Goal: Task Accomplishment & Management: Complete application form

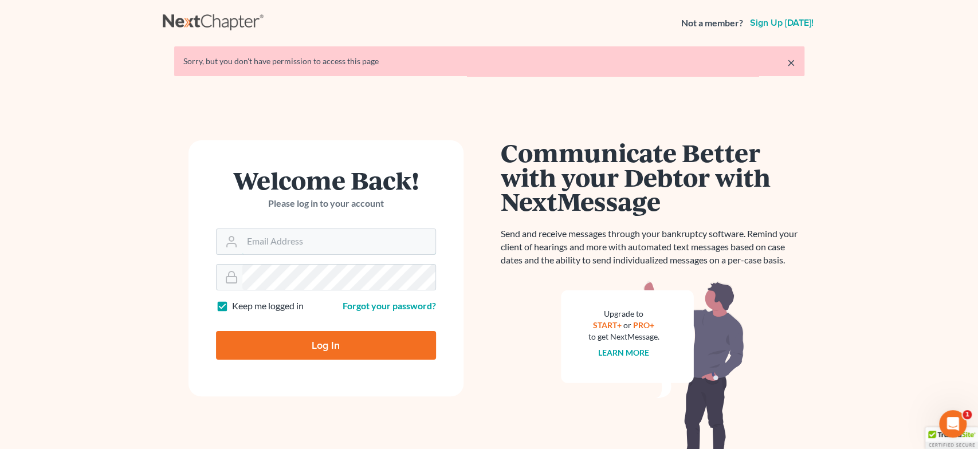
type input "alyssa@daxjmiller.com"
click at [275, 335] on input "Log In" at bounding box center [326, 345] width 220 height 29
type input "Thinking..."
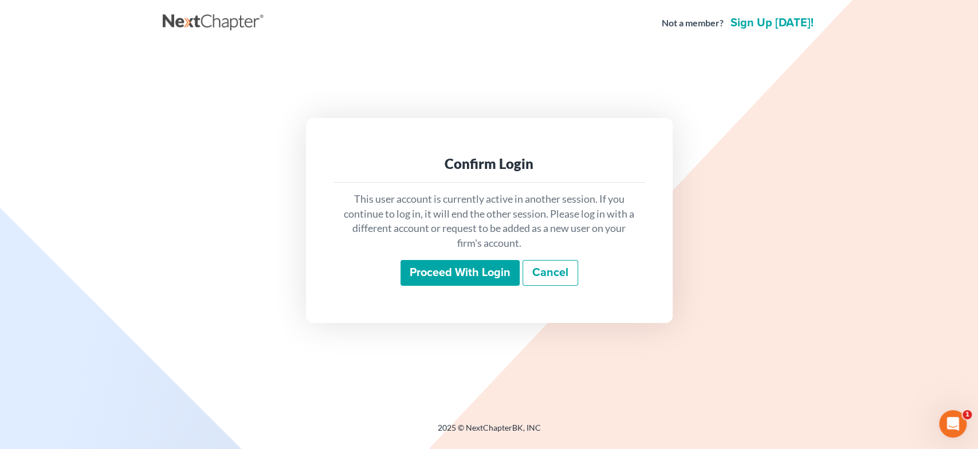
click at [440, 275] on input "Proceed with login" at bounding box center [459, 273] width 119 height 26
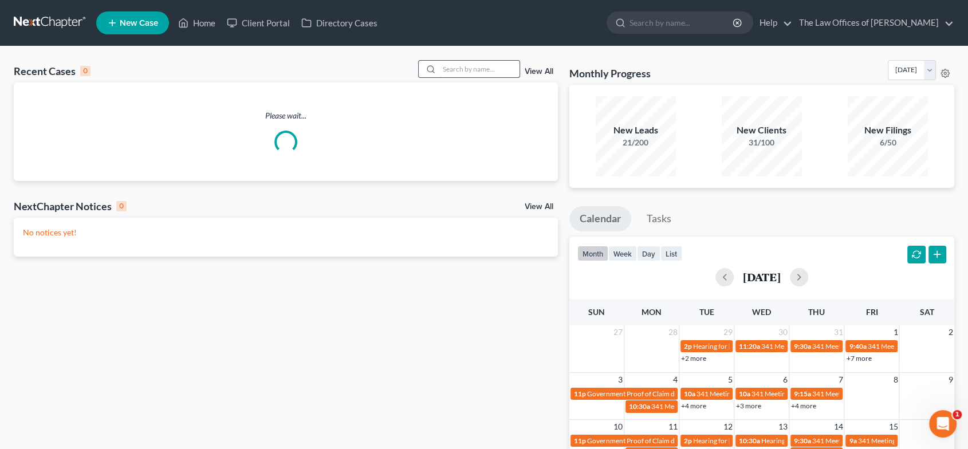
click at [450, 65] on input "search" at bounding box center [479, 69] width 80 height 17
type input "falls"
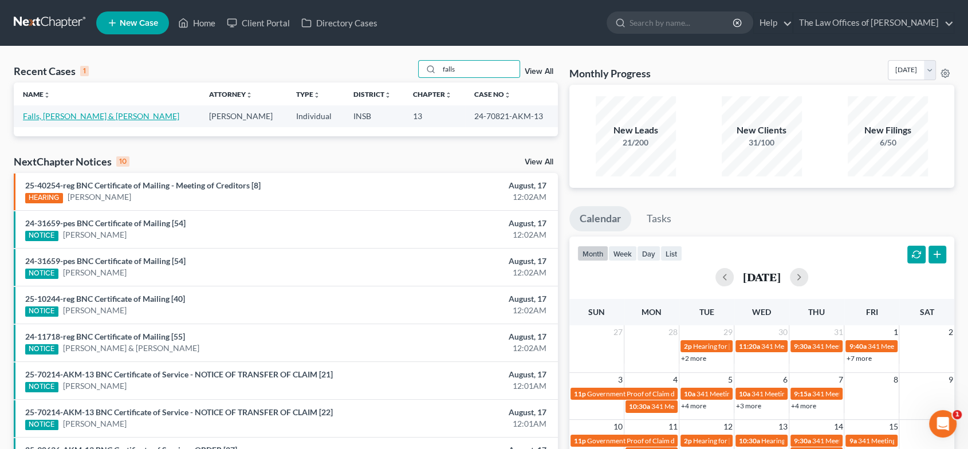
click at [38, 119] on link "Falls, Matthew & Ray, Abigail" at bounding box center [101, 116] width 156 height 10
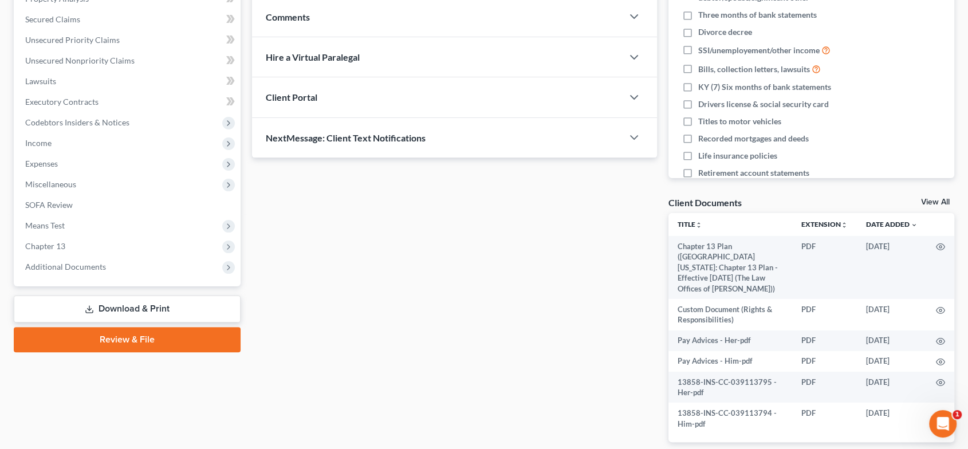
scroll to position [278, 0]
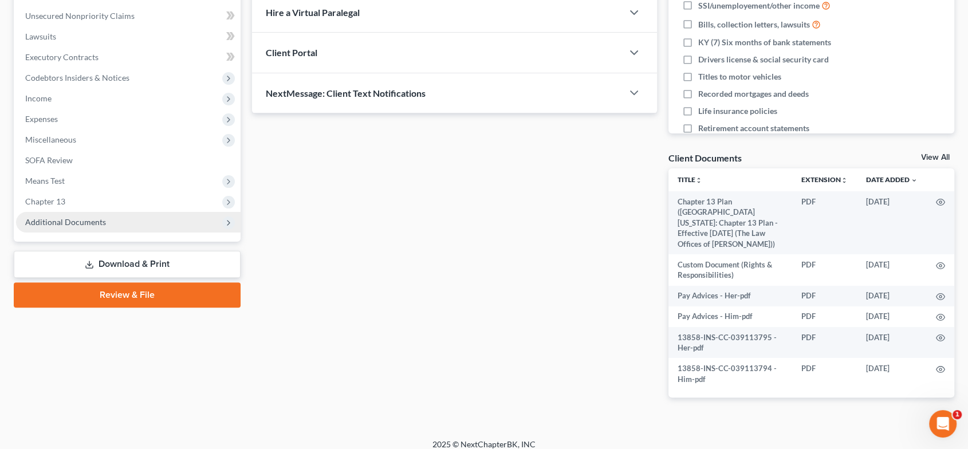
click at [96, 219] on span "Additional Documents" at bounding box center [65, 222] width 81 height 10
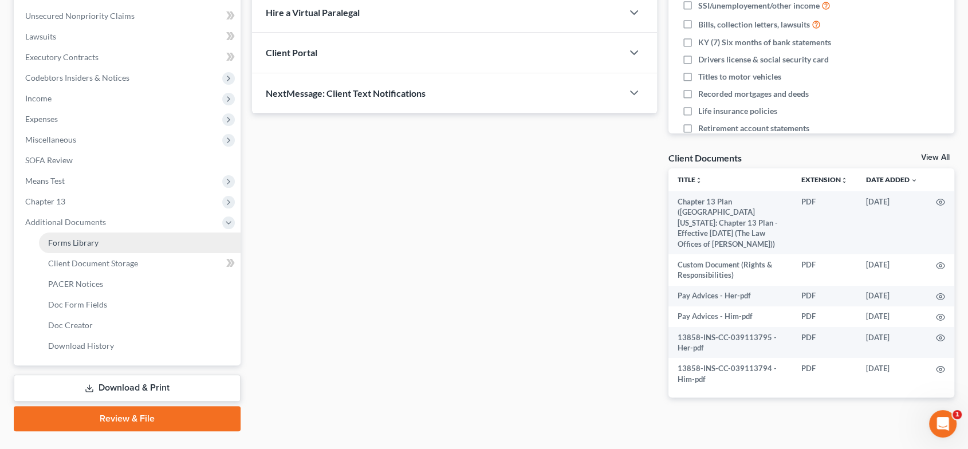
scroll to position [303, 0]
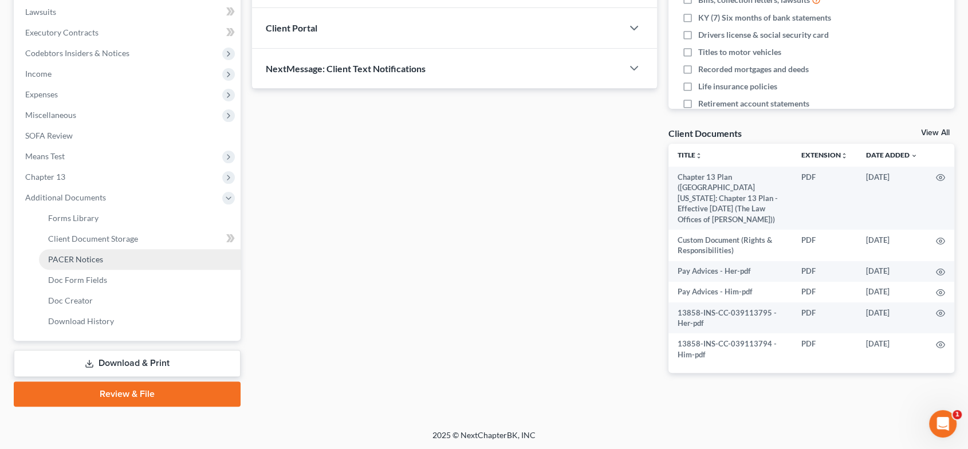
click at [127, 266] on link "PACER Notices" at bounding box center [140, 259] width 202 height 21
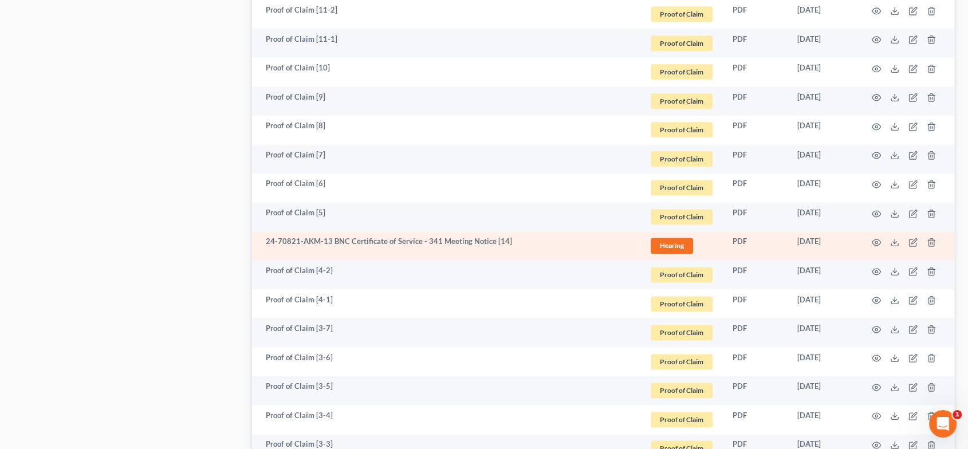
scroll to position [1485, 0]
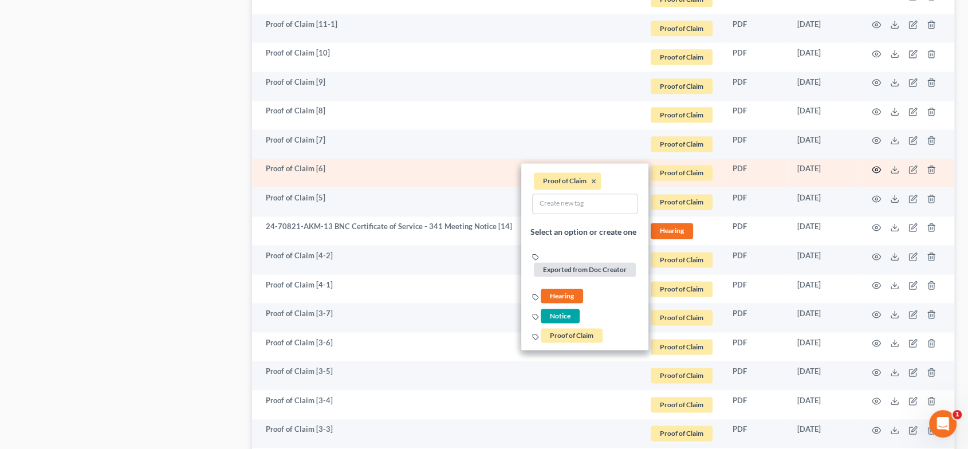
click at [879, 165] on icon "button" at bounding box center [876, 169] width 9 height 9
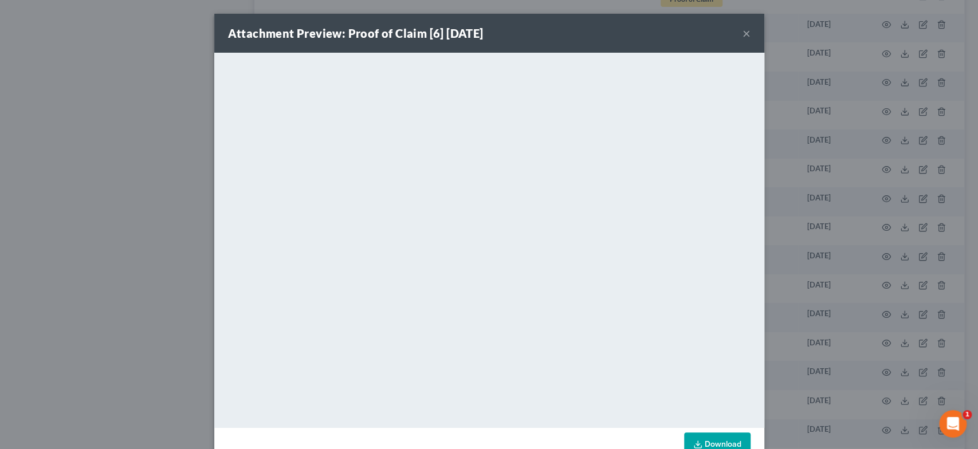
drag, startPoint x: 737, startPoint y: 31, endPoint x: 969, endPoint y: 207, distance: 291.1
click at [742, 31] on button "×" at bounding box center [746, 33] width 8 height 14
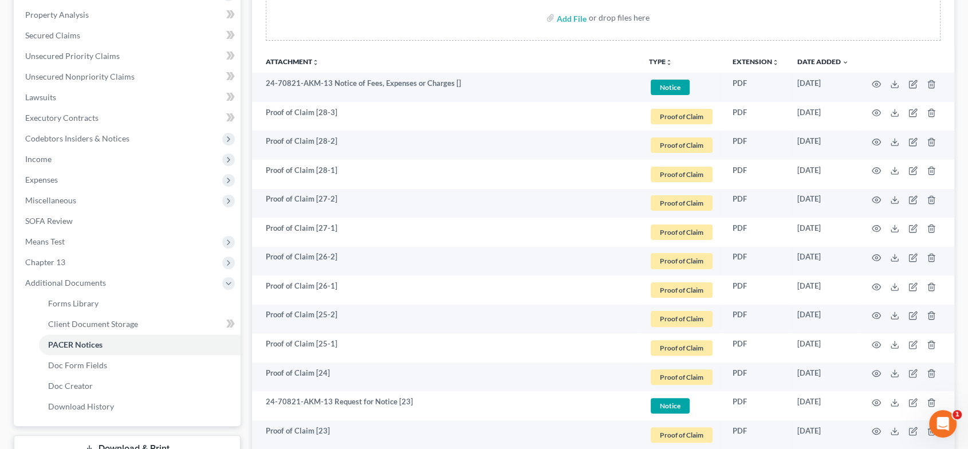
scroll to position [0, 0]
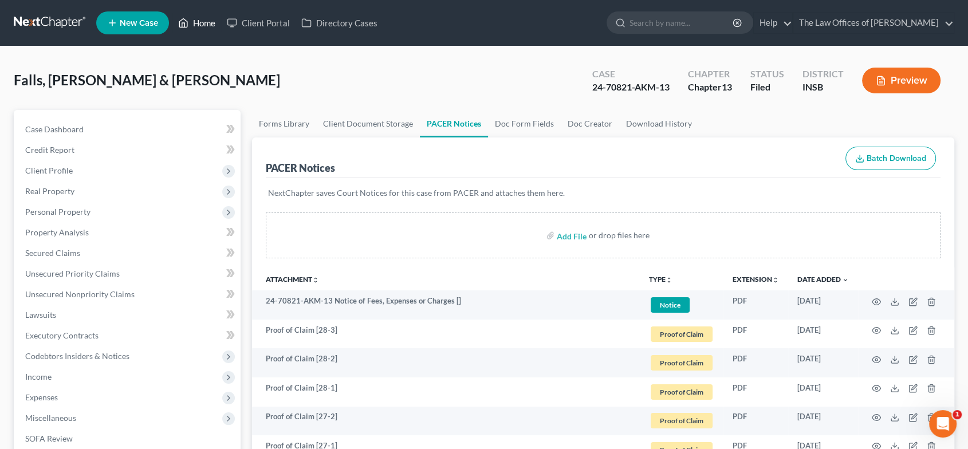
drag, startPoint x: 179, startPoint y: 20, endPoint x: 954, endPoint y: 127, distance: 782.4
click at [179, 20] on icon at bounding box center [183, 23] width 10 height 14
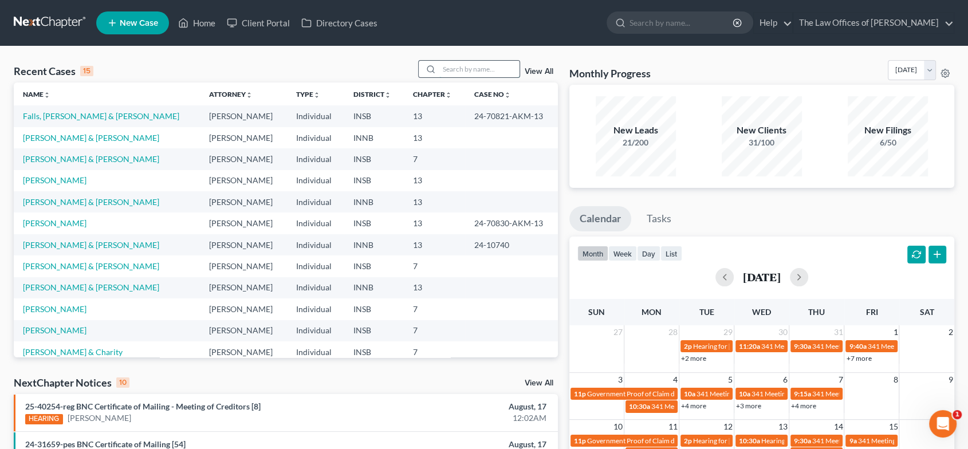
click at [462, 68] on input "search" at bounding box center [479, 69] width 80 height 17
type input "dodson"
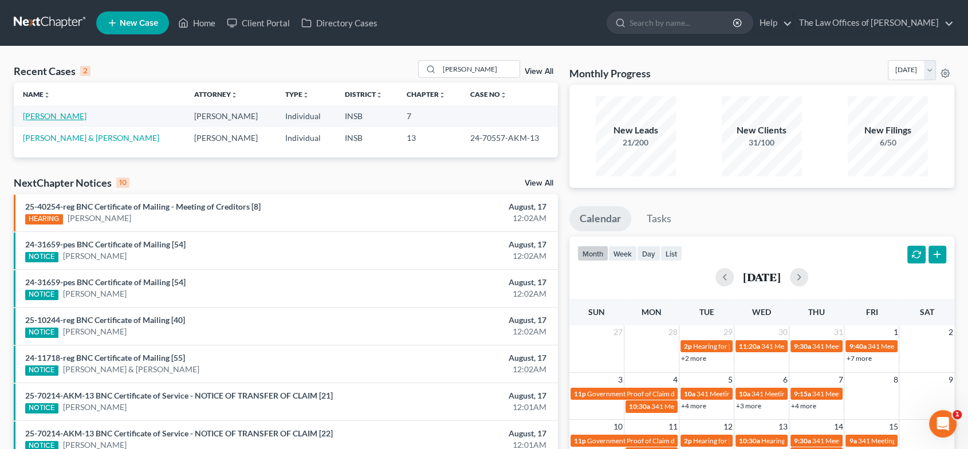
click at [59, 118] on link "Dodson, Teena" at bounding box center [55, 116] width 64 height 10
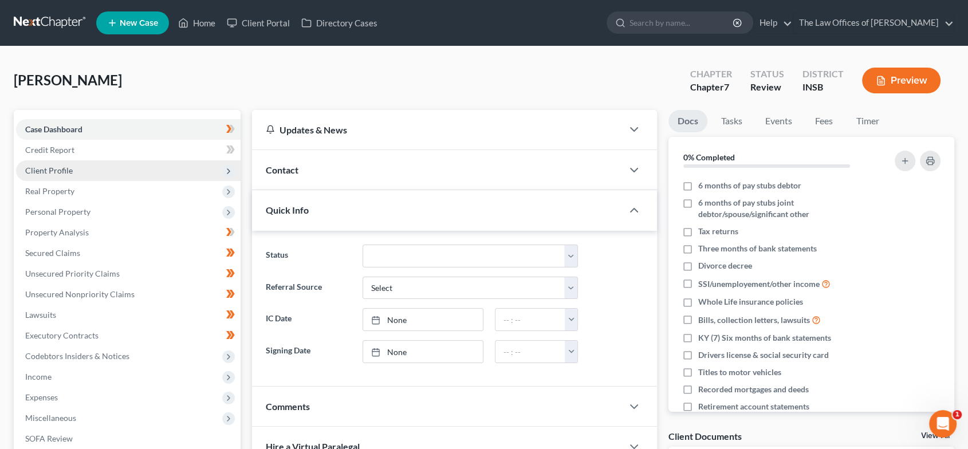
click at [96, 176] on span "Client Profile" at bounding box center [128, 170] width 225 height 21
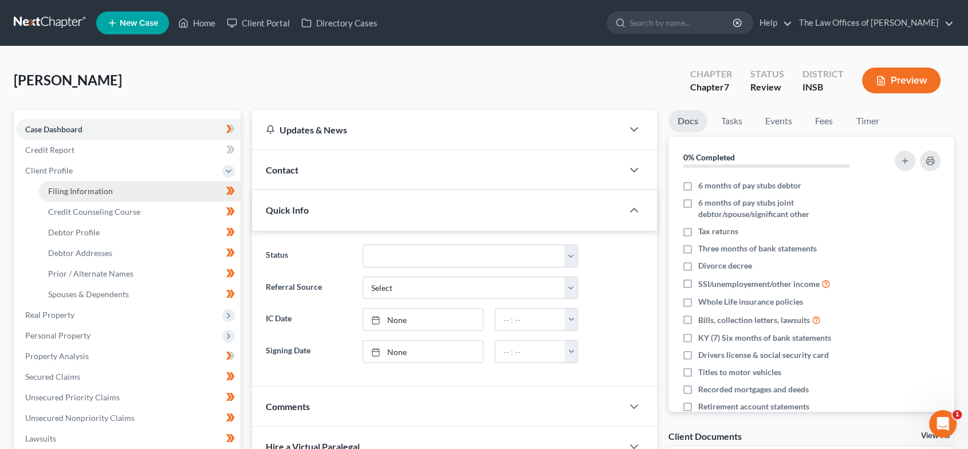
click at [101, 184] on link "Filing Information" at bounding box center [140, 191] width 202 height 21
select select "1"
select select "0"
select select "15"
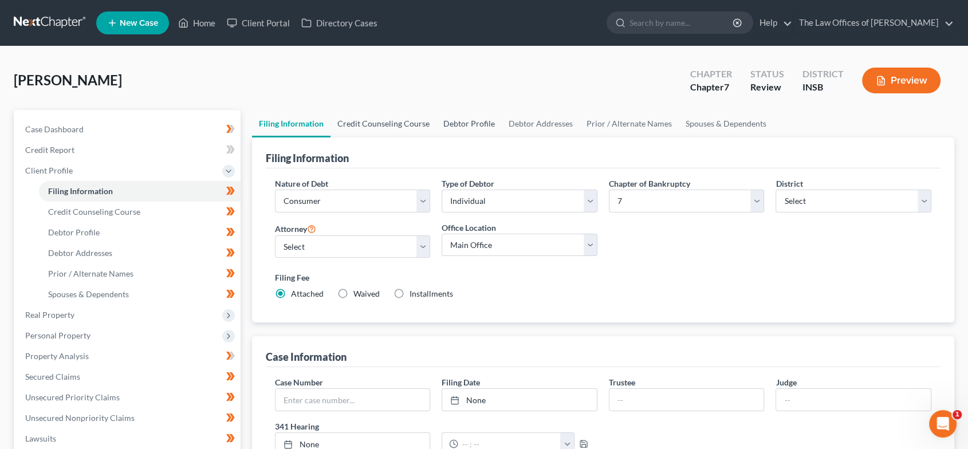
click at [403, 123] on link "Credit Counseling Course" at bounding box center [384, 123] width 106 height 27
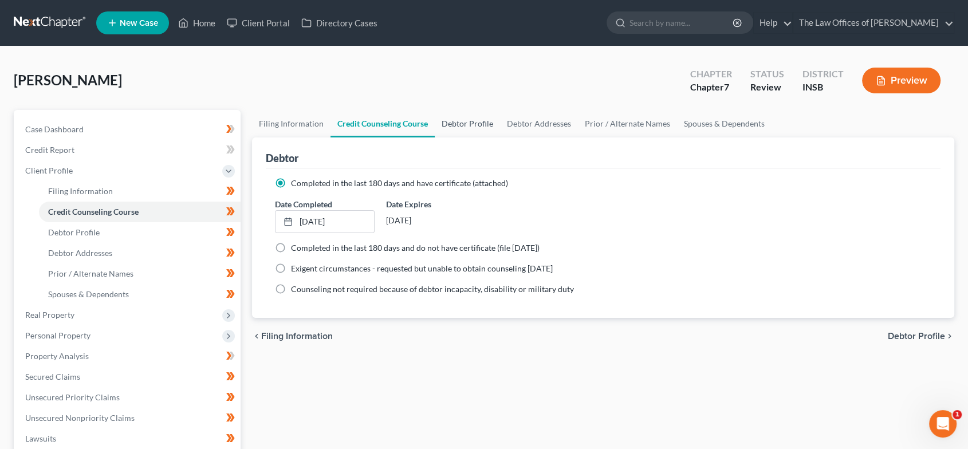
click at [469, 129] on link "Debtor Profile" at bounding box center [467, 123] width 65 height 27
select select "0"
select select "4"
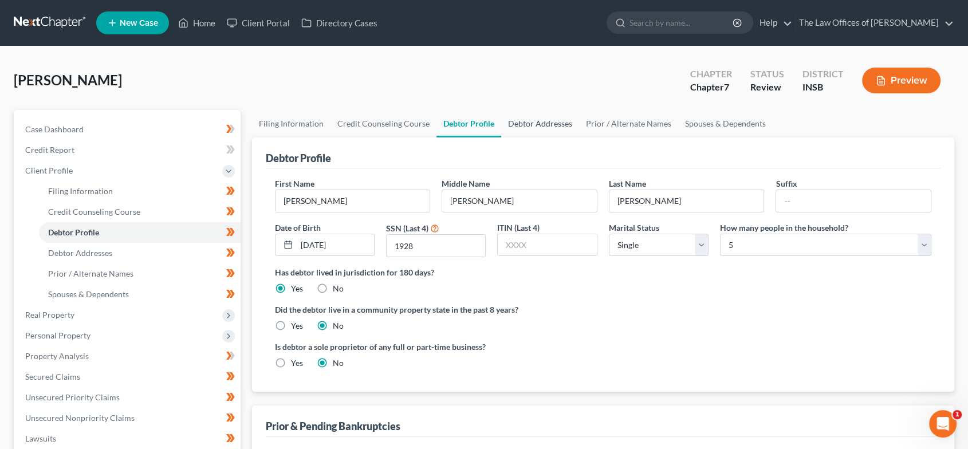
click at [558, 126] on link "Debtor Addresses" at bounding box center [540, 123] width 78 height 27
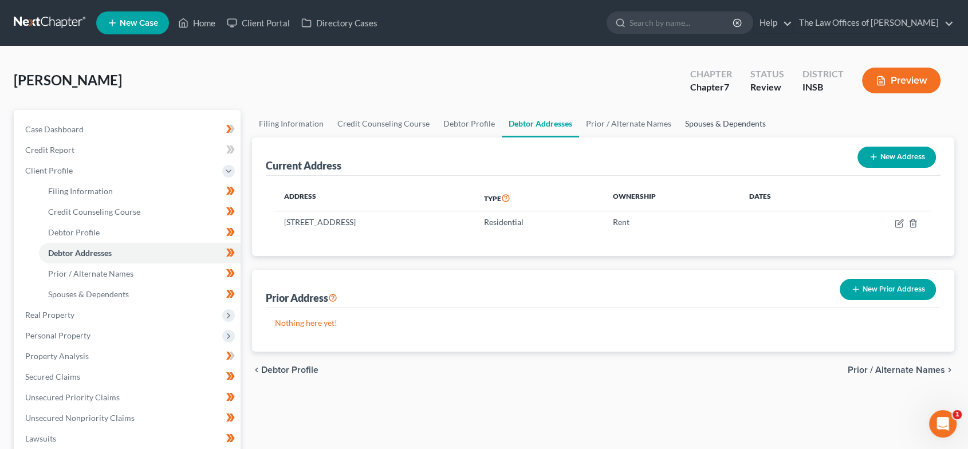
click at [720, 122] on link "Spouses & Dependents" at bounding box center [725, 123] width 95 height 27
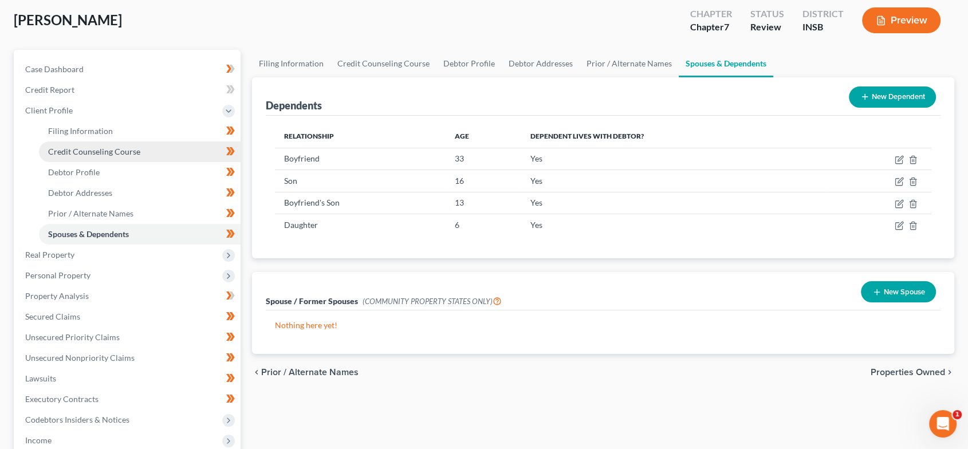
scroll to position [85, 0]
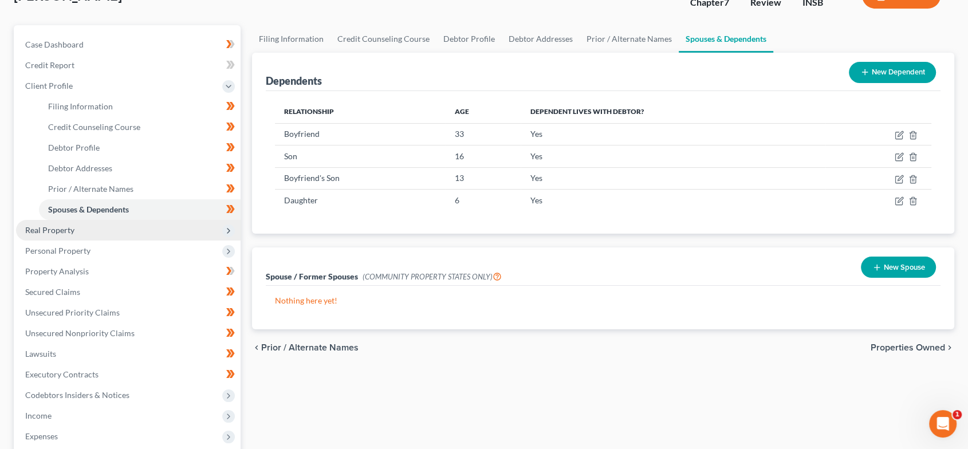
click at [82, 228] on span "Real Property" at bounding box center [128, 230] width 225 height 21
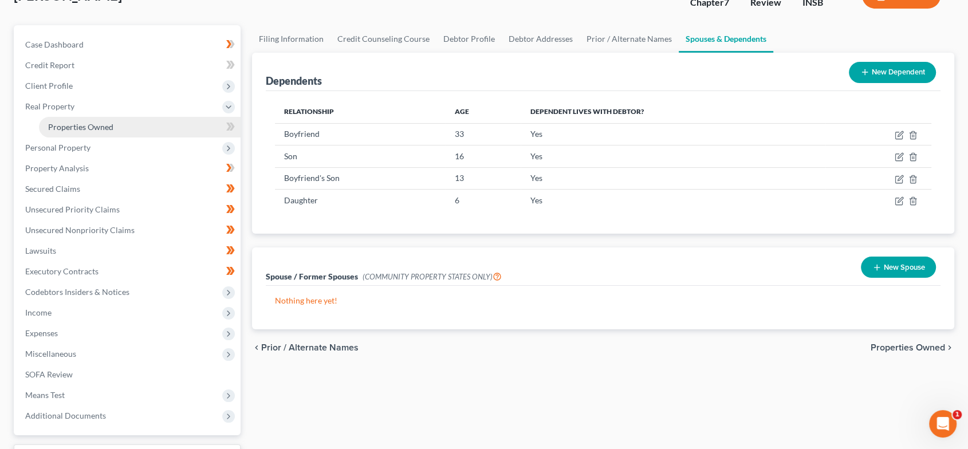
click at [87, 127] on span "Properties Owned" at bounding box center [80, 127] width 65 height 10
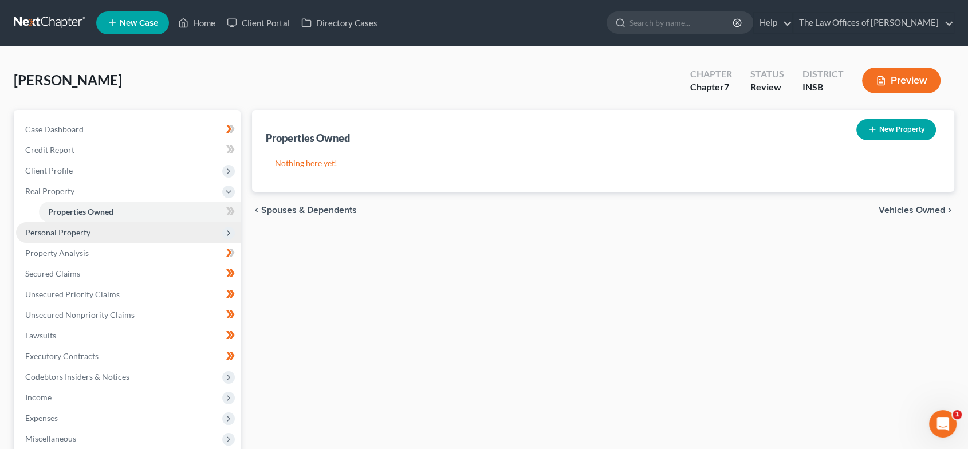
click at [133, 232] on span "Personal Property" at bounding box center [128, 232] width 225 height 21
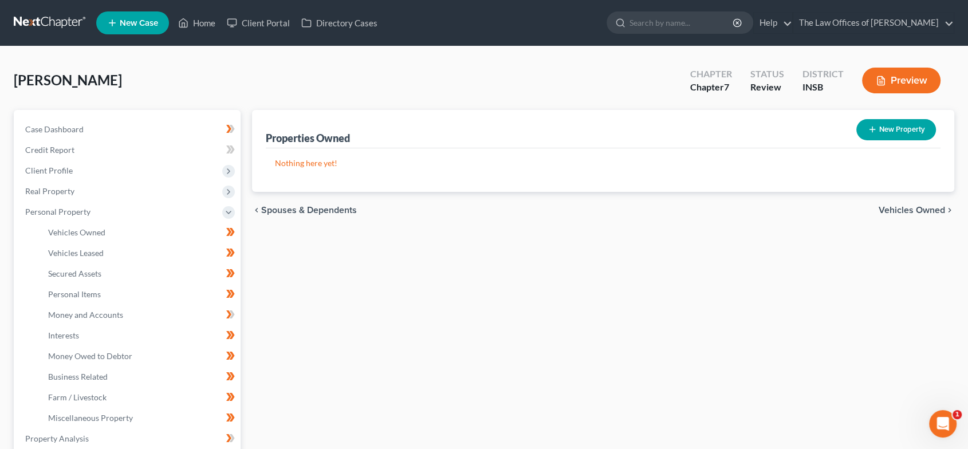
click at [915, 212] on span "Vehicles Owned" at bounding box center [912, 210] width 66 height 9
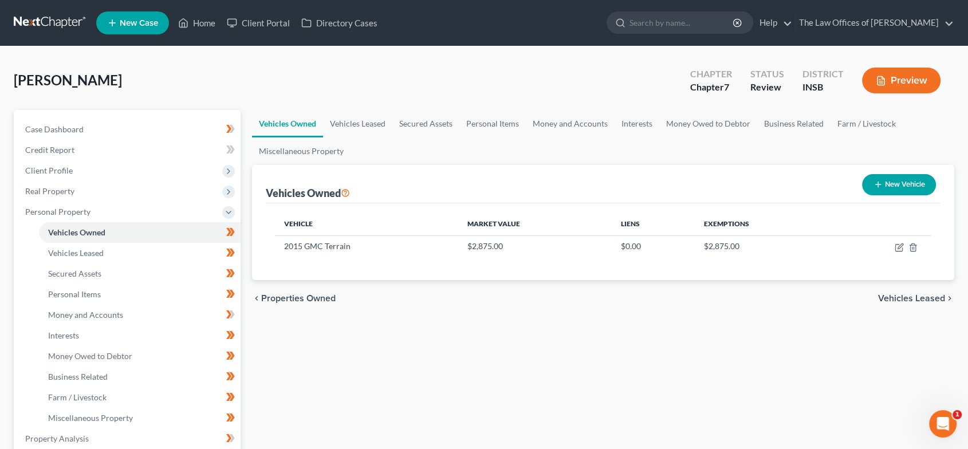
click at [942, 294] on span "Vehicles Leased" at bounding box center [911, 298] width 67 height 9
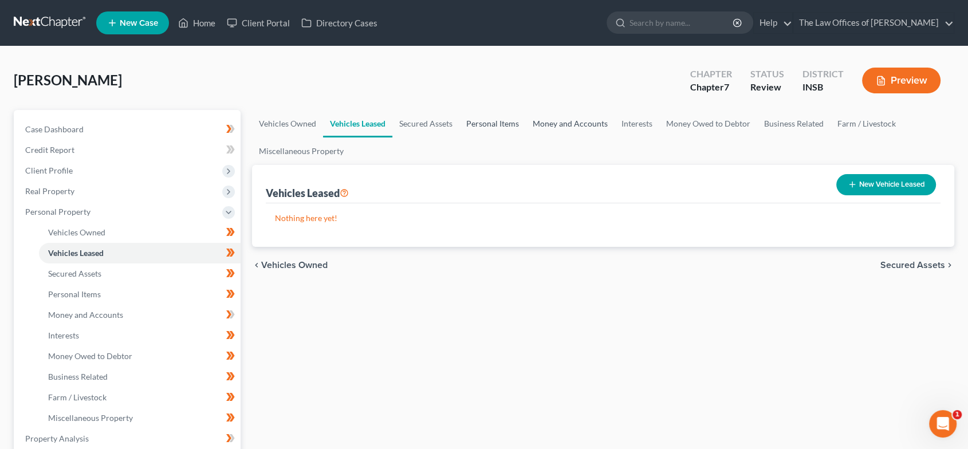
drag, startPoint x: 494, startPoint y: 125, endPoint x: 559, endPoint y: 131, distance: 65.0
click at [493, 125] on link "Personal Items" at bounding box center [492, 123] width 66 height 27
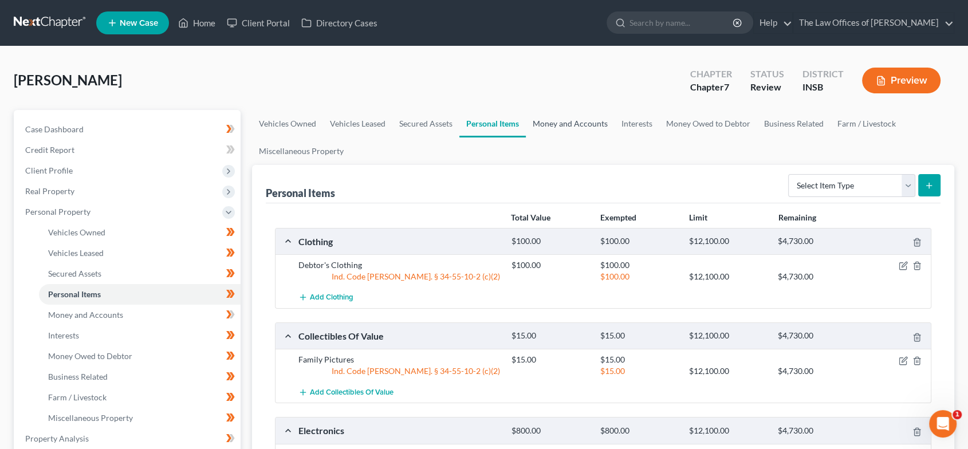
click at [583, 132] on link "Money and Accounts" at bounding box center [570, 123] width 89 height 27
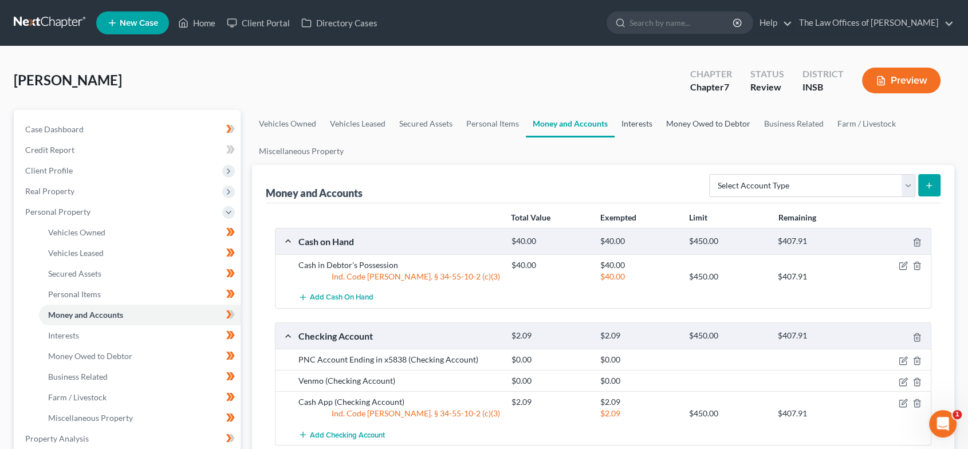
drag, startPoint x: 642, startPoint y: 120, endPoint x: 709, endPoint y: 121, distance: 67.6
click at [642, 120] on link "Interests" at bounding box center [637, 123] width 45 height 27
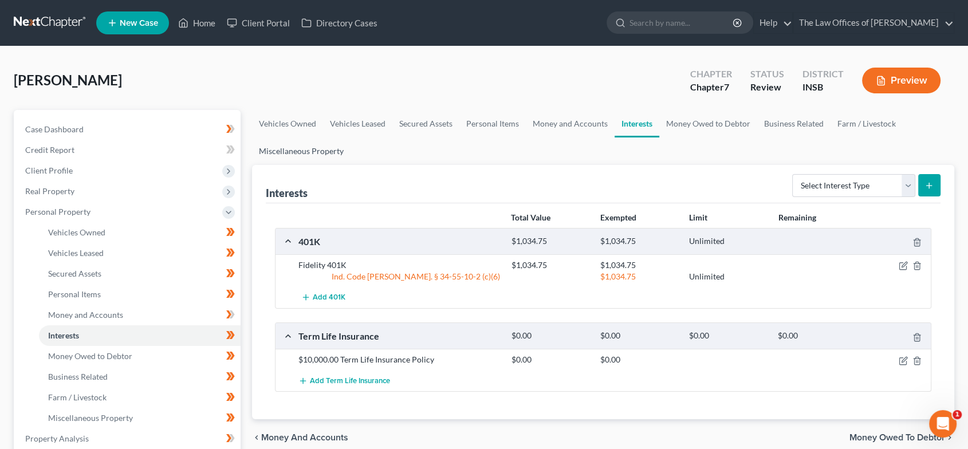
click at [337, 151] on link "Miscellaneous Property" at bounding box center [301, 150] width 99 height 27
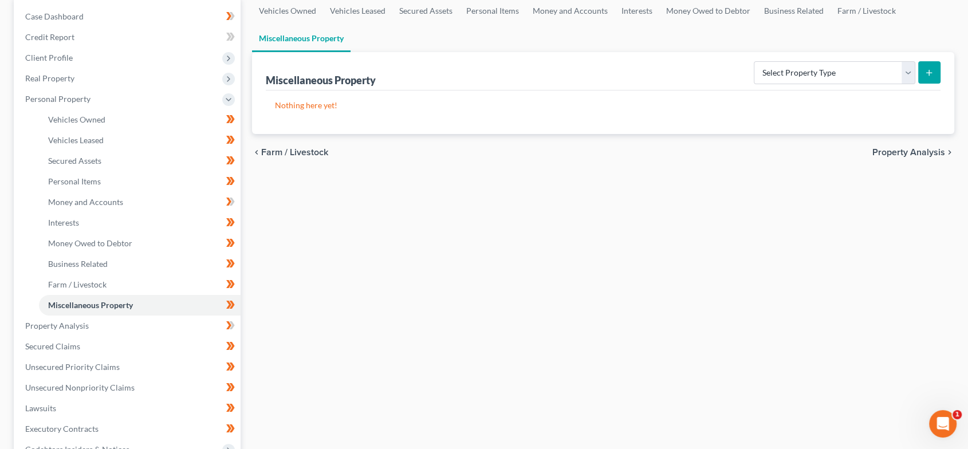
scroll to position [127, 0]
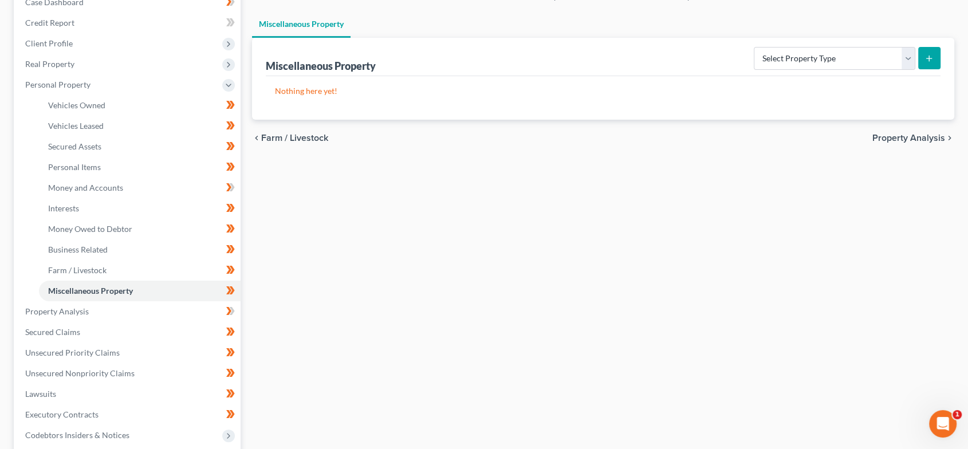
click at [938, 139] on span "Property Analysis" at bounding box center [908, 137] width 73 height 9
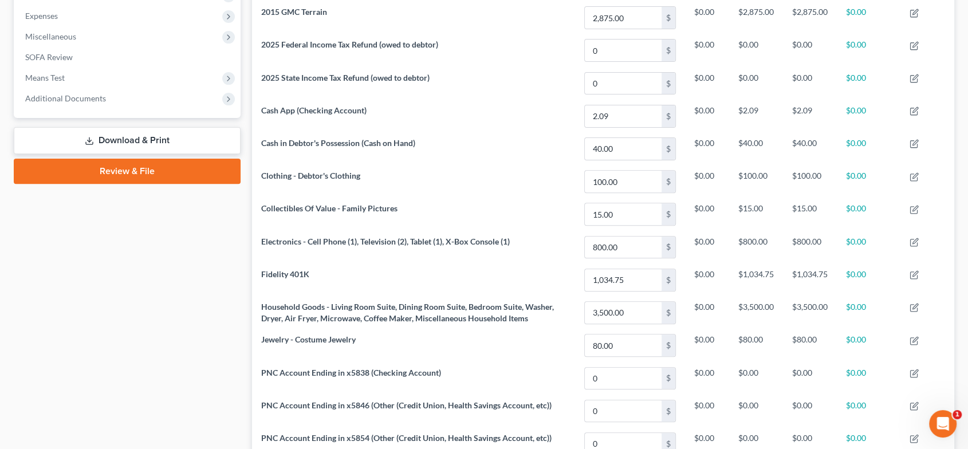
scroll to position [535, 0]
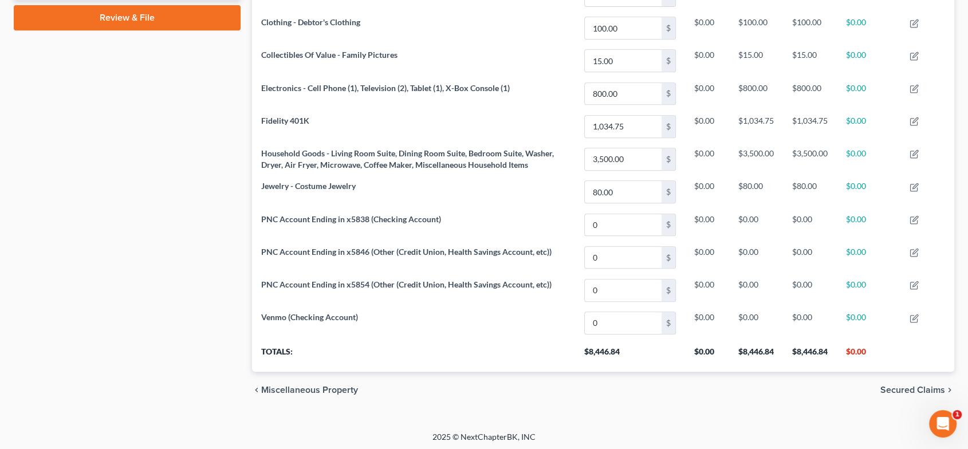
click at [903, 386] on span "Secured Claims" at bounding box center [912, 390] width 65 height 9
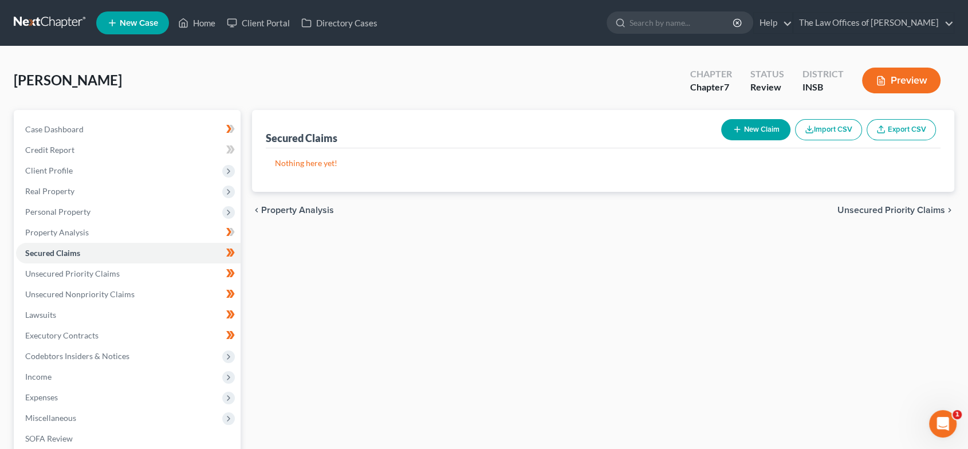
click at [907, 214] on span "Unsecured Priority Claims" at bounding box center [892, 210] width 108 height 9
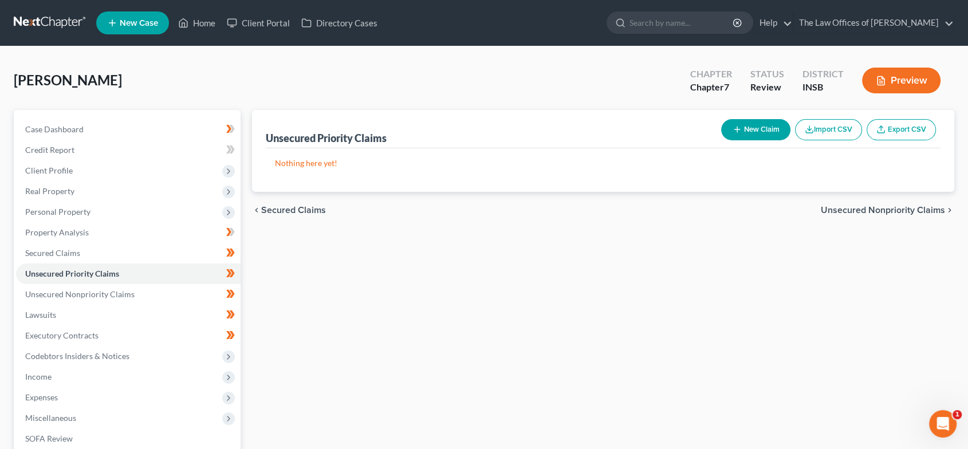
click at [871, 207] on span "Unsecured Nonpriority Claims" at bounding box center [883, 210] width 124 height 9
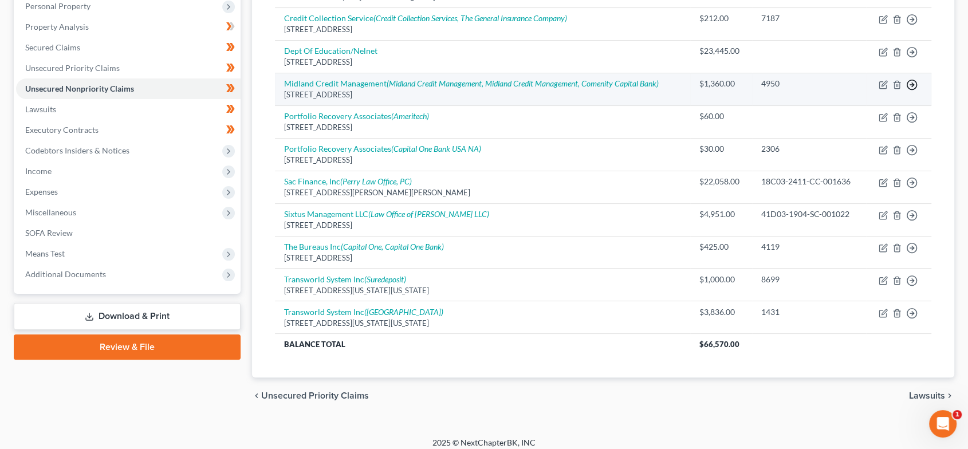
scroll to position [213, 0]
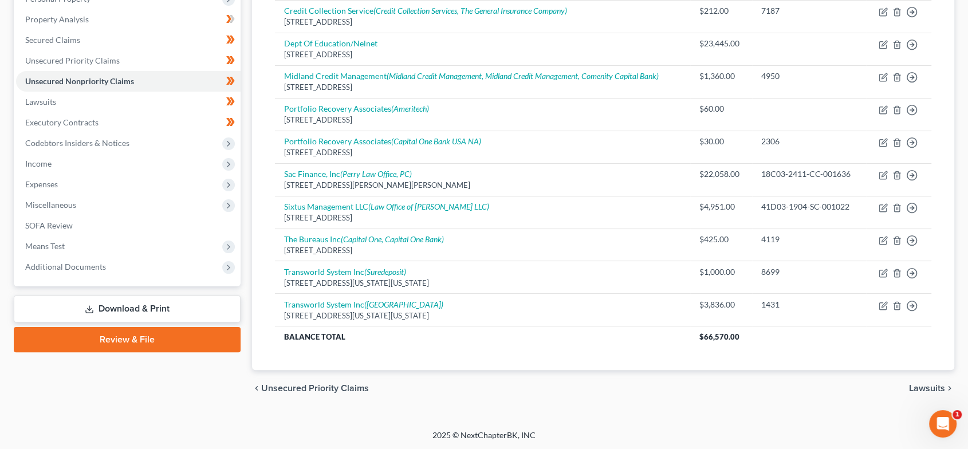
click at [912, 386] on span "Lawsuits" at bounding box center [927, 388] width 36 height 9
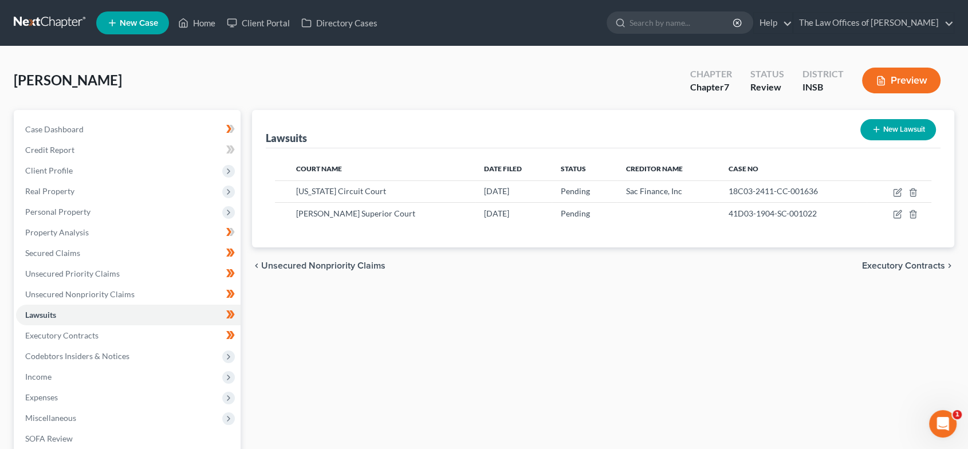
click at [874, 265] on span "Executory Contracts" at bounding box center [903, 265] width 83 height 9
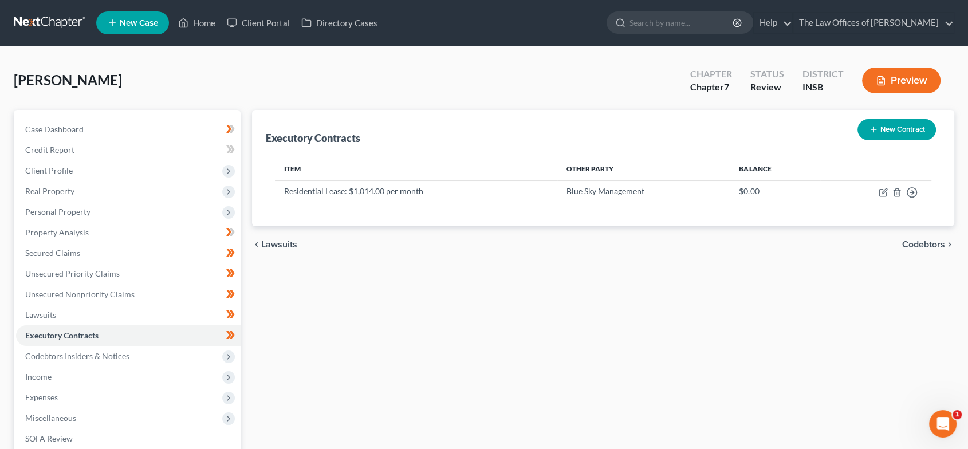
click at [917, 247] on span "Codebtors" at bounding box center [923, 244] width 43 height 9
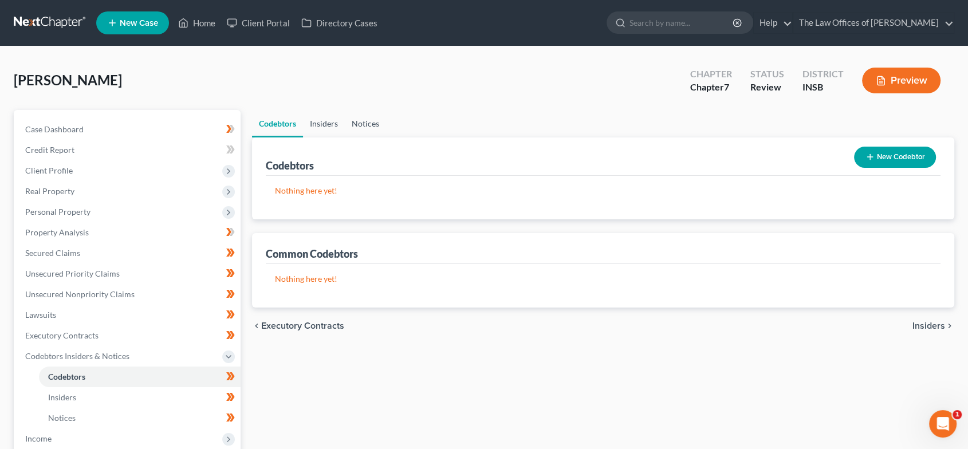
drag, startPoint x: 332, startPoint y: 124, endPoint x: 361, endPoint y: 131, distance: 29.6
click at [332, 124] on link "Insiders" at bounding box center [324, 123] width 42 height 27
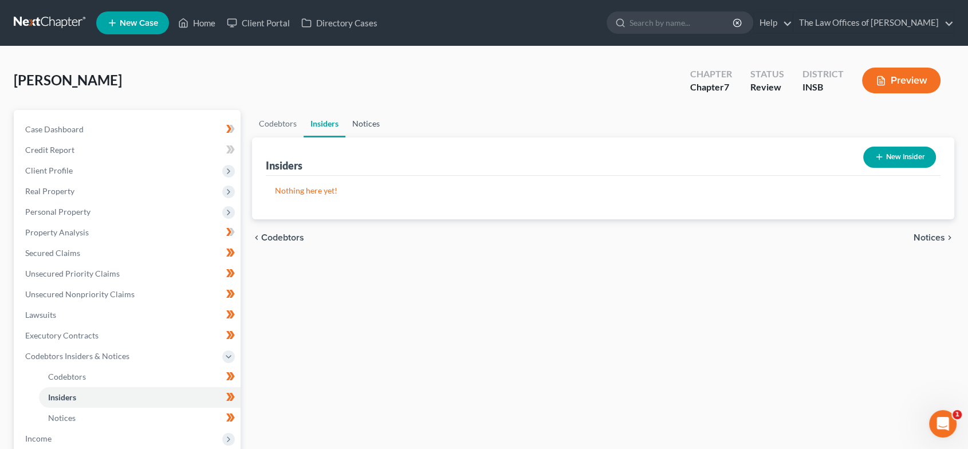
click at [369, 125] on link "Notices" at bounding box center [365, 123] width 41 height 27
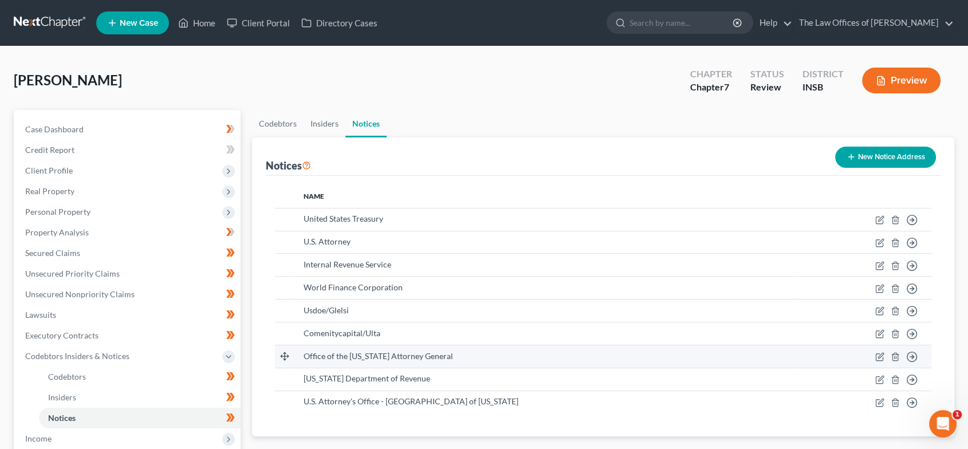
scroll to position [221, 0]
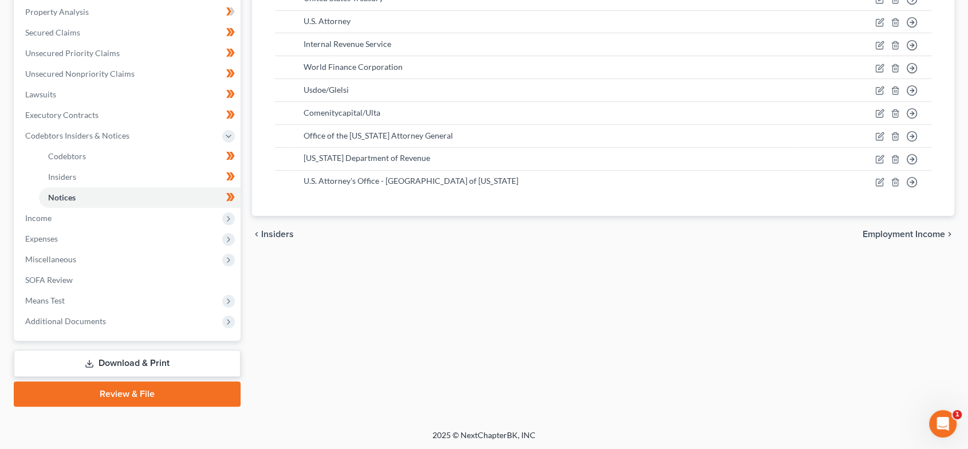
click at [894, 236] on span "Employment Income" at bounding box center [904, 234] width 82 height 9
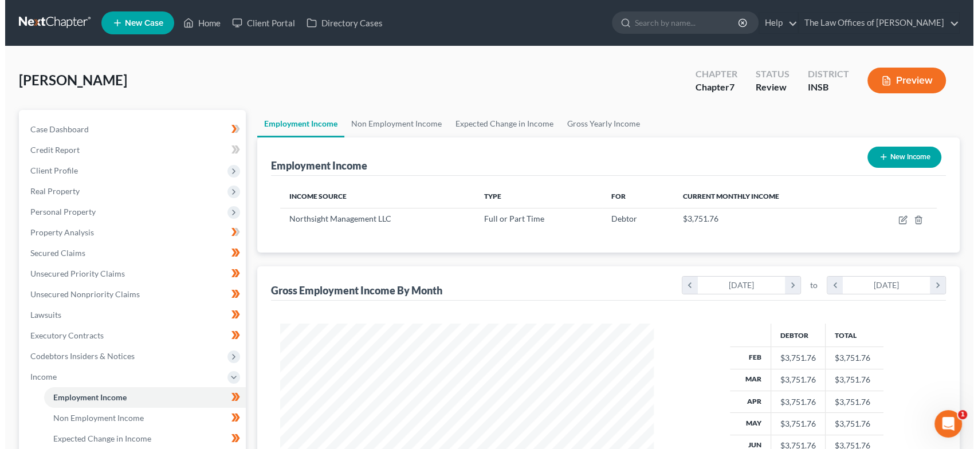
scroll to position [205, 396]
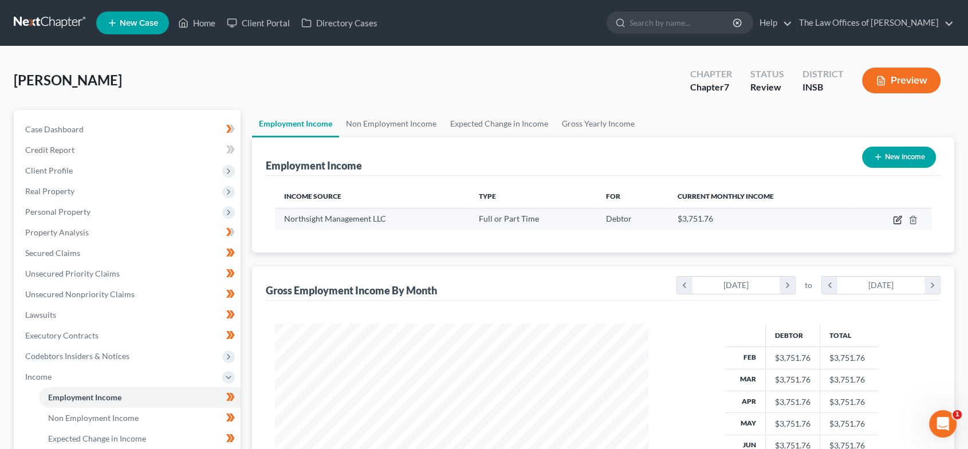
click at [894, 215] on icon "button" at bounding box center [897, 219] width 9 height 9
select select "0"
select select "15"
select select "0"
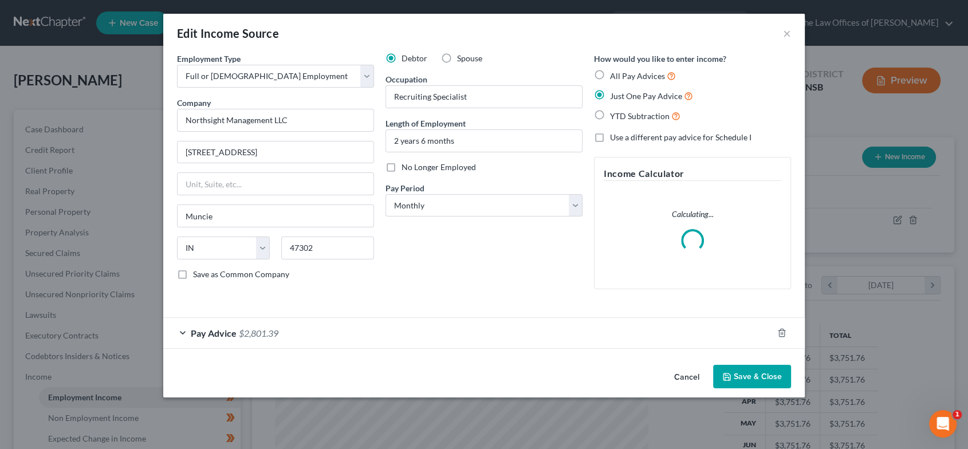
scroll to position [205, 400]
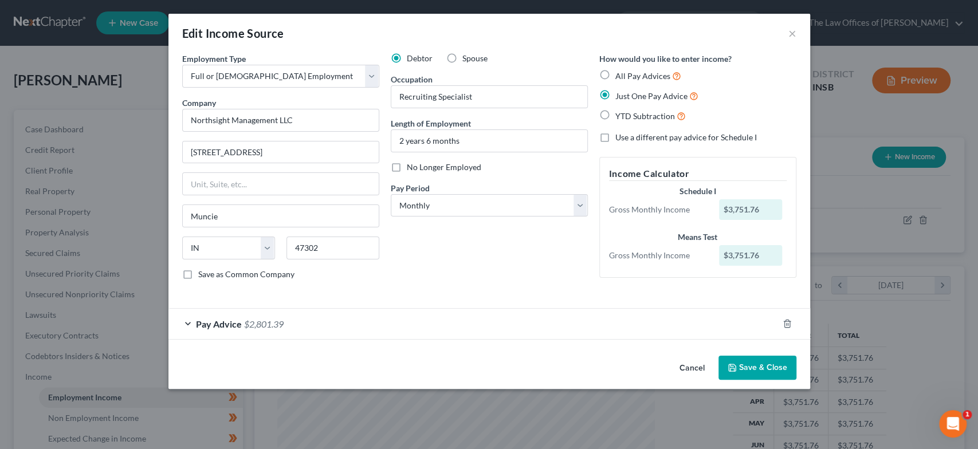
click at [787, 33] on div "Edit Income Source ×" at bounding box center [489, 33] width 642 height 39
click at [792, 36] on button "×" at bounding box center [792, 33] width 8 height 14
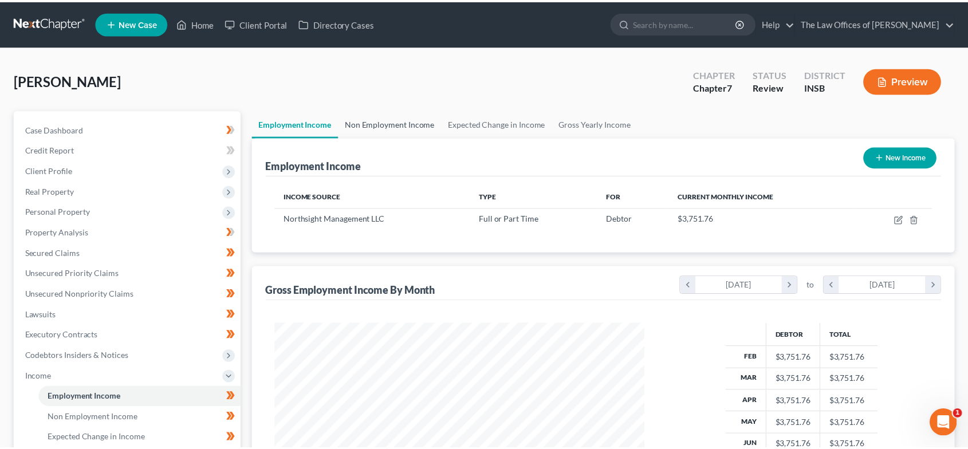
scroll to position [205, 396]
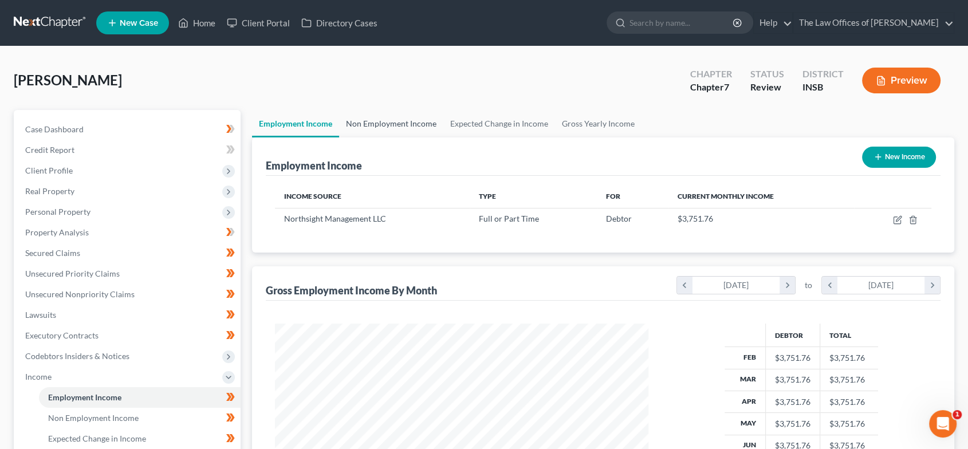
click at [393, 124] on link "Non Employment Income" at bounding box center [391, 123] width 104 height 27
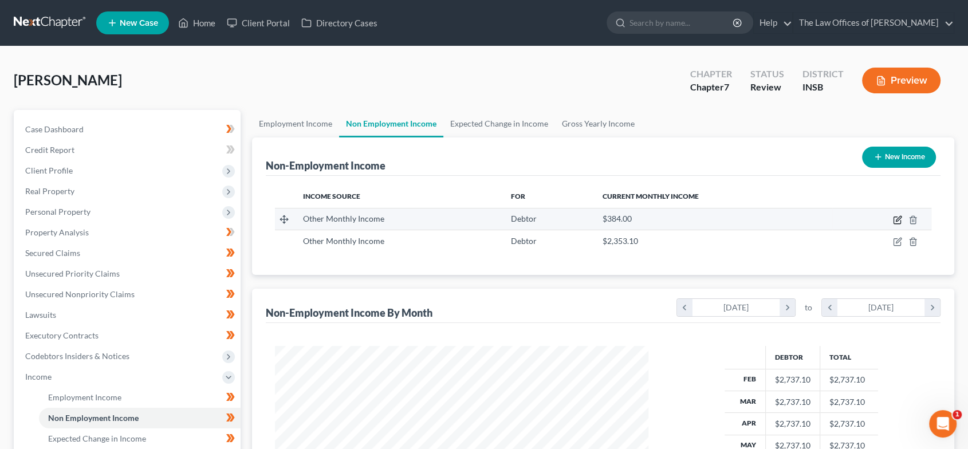
click at [899, 219] on icon "button" at bounding box center [898, 218] width 5 height 5
select select "13"
select select "0"
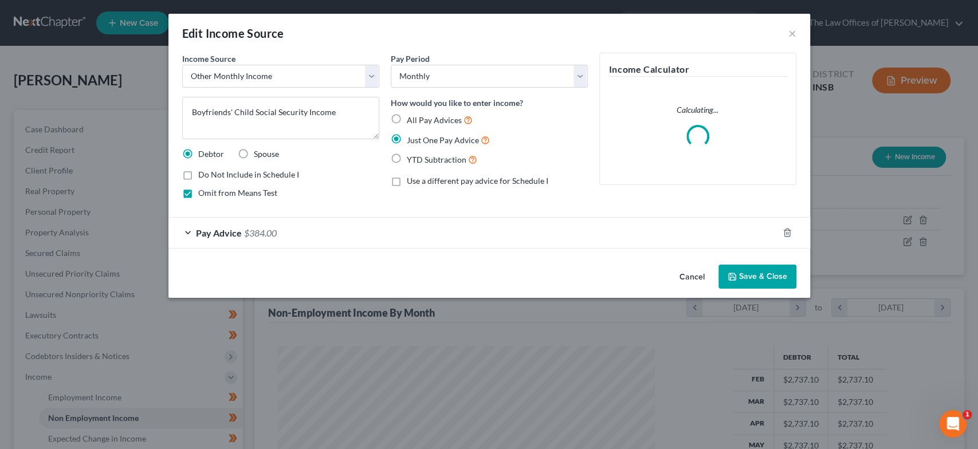
click at [784, 278] on button "Save & Close" at bounding box center [757, 277] width 78 height 24
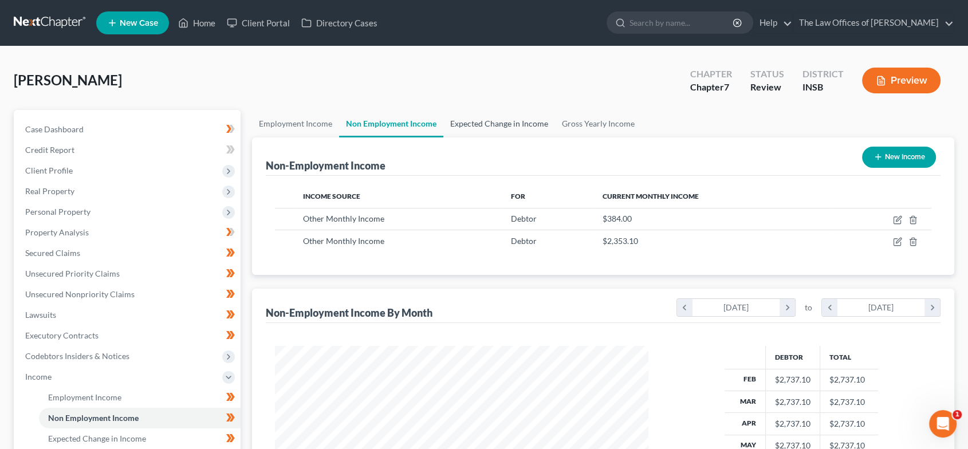
click at [505, 132] on link "Expected Change in Income" at bounding box center [499, 123] width 112 height 27
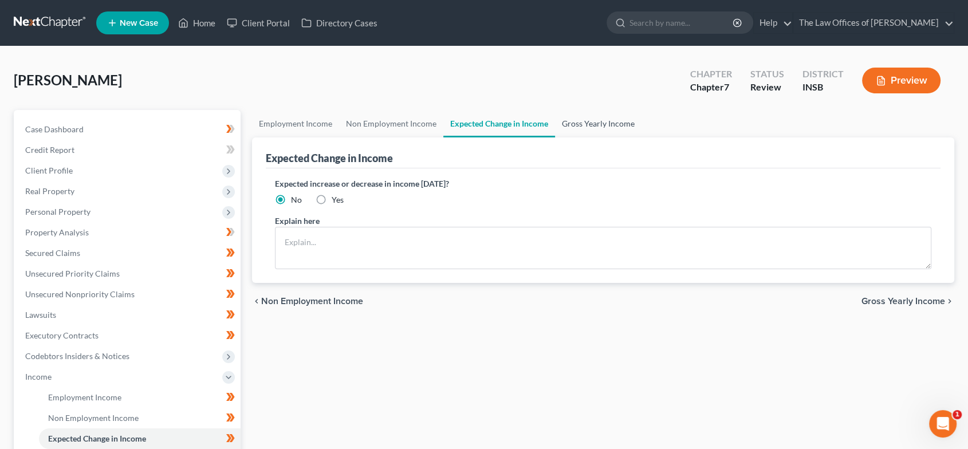
click at [586, 129] on link "Gross Yearly Income" at bounding box center [598, 123] width 87 height 27
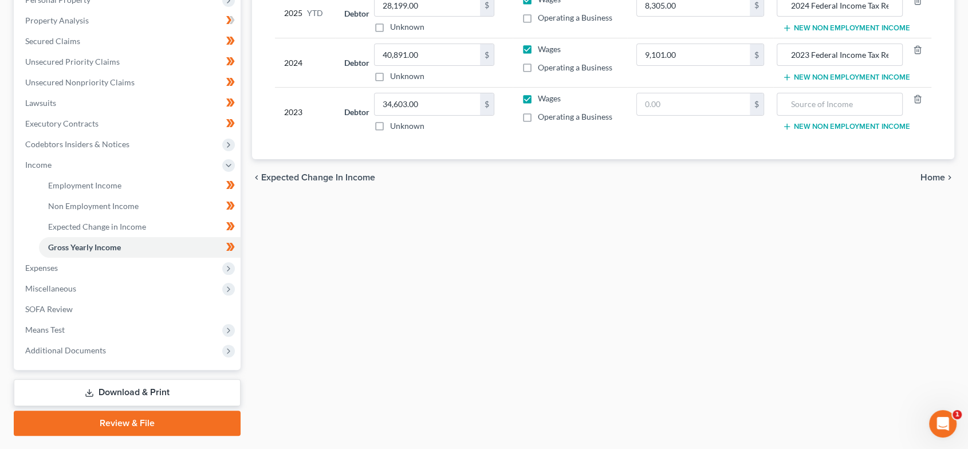
click at [950, 177] on icon "chevron_right" at bounding box center [949, 177] width 9 height 9
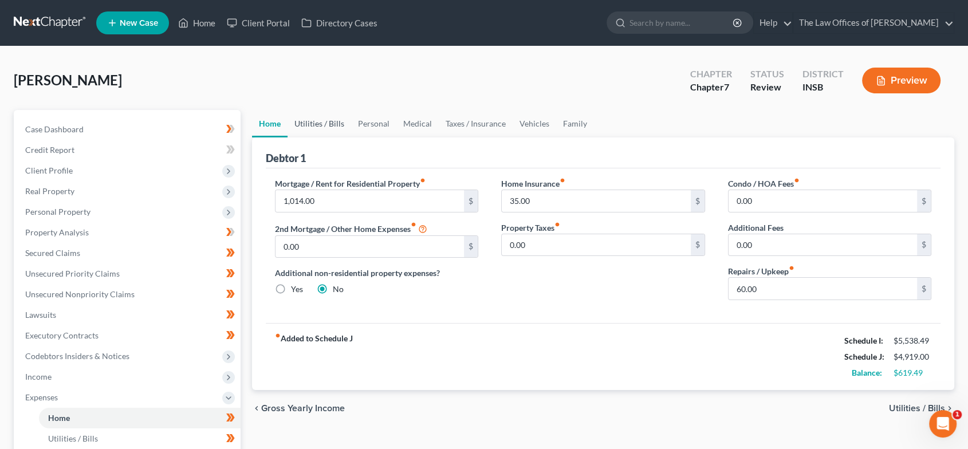
click at [324, 119] on link "Utilities / Bills" at bounding box center [320, 123] width 64 height 27
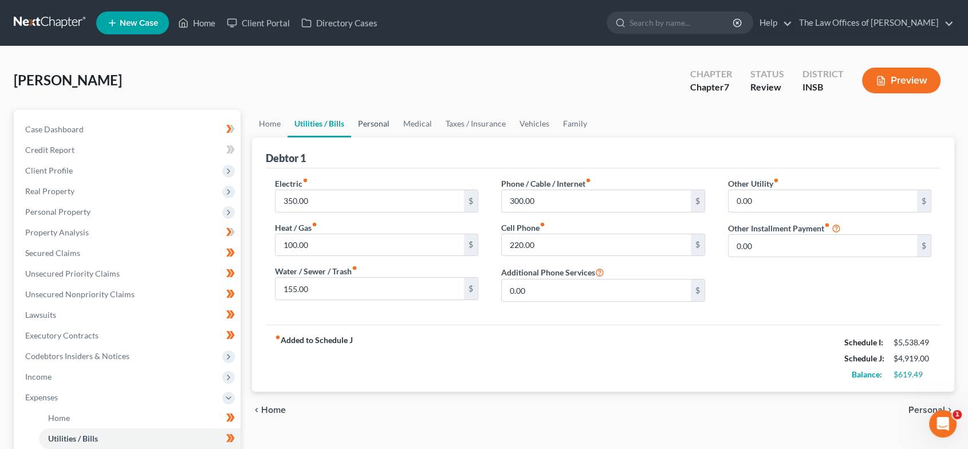
click at [383, 125] on link "Personal" at bounding box center [373, 123] width 45 height 27
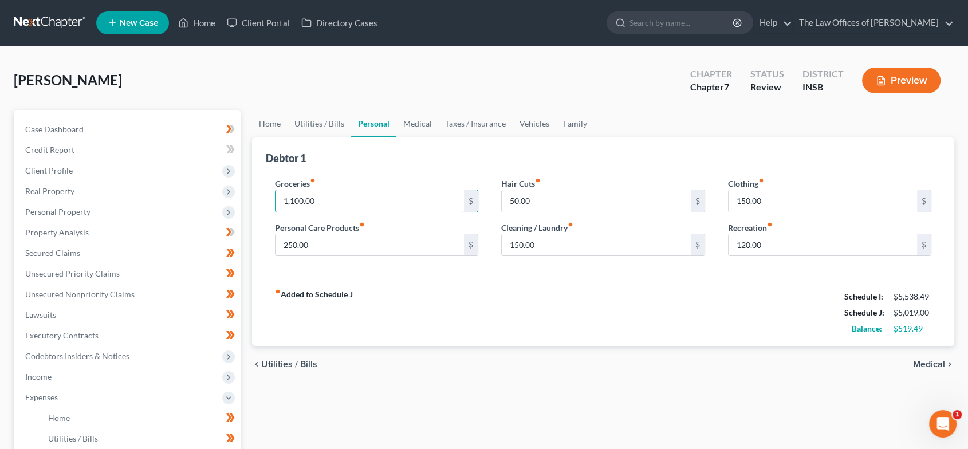
type input "1,100.00"
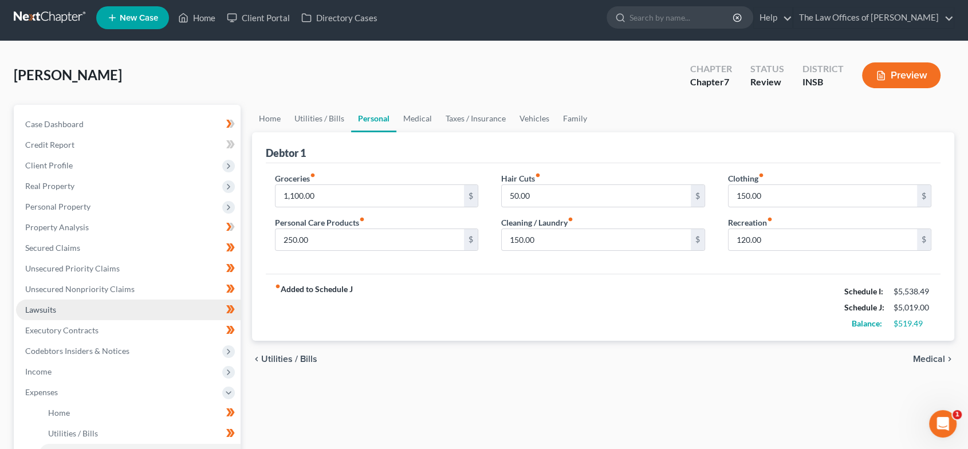
scroll to position [127, 0]
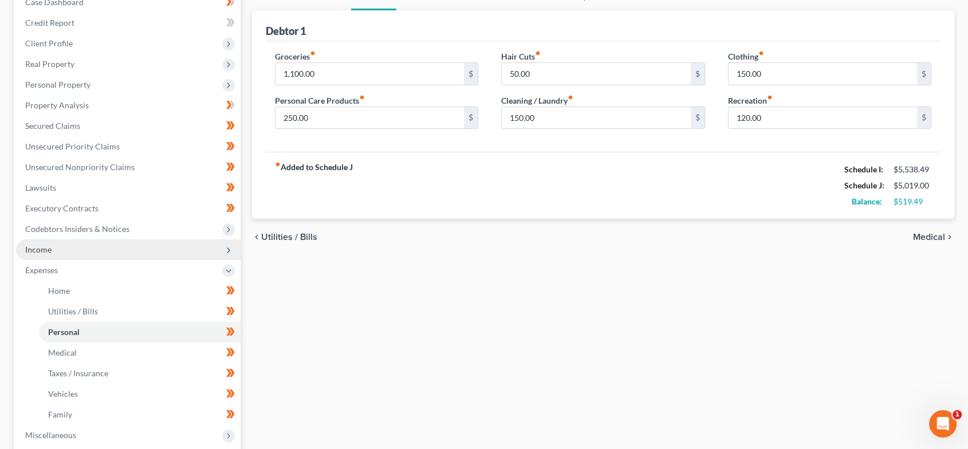
drag, startPoint x: 74, startPoint y: 247, endPoint x: 85, endPoint y: 249, distance: 11.5
click at [74, 247] on span "Income" at bounding box center [128, 249] width 225 height 21
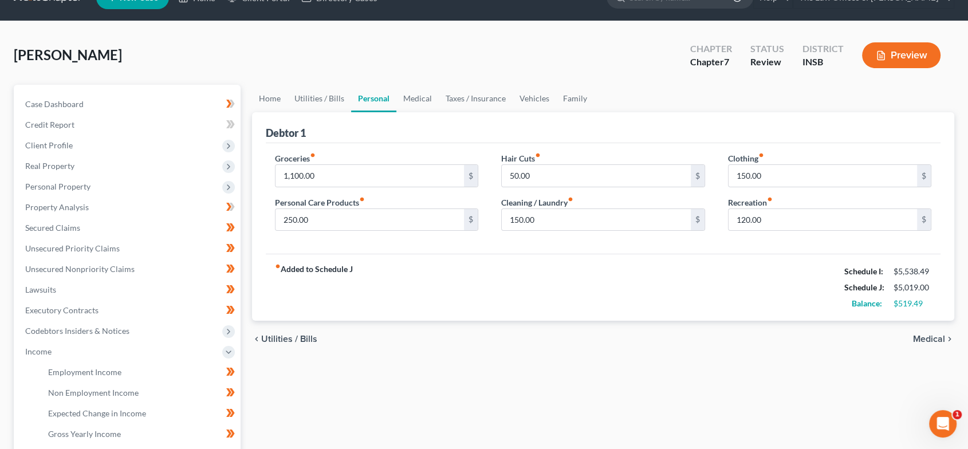
scroll to position [0, 0]
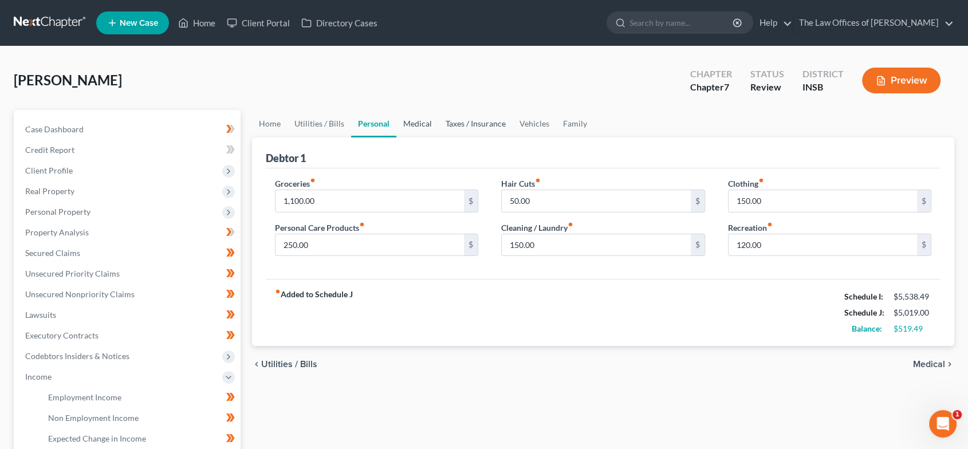
drag, startPoint x: 410, startPoint y: 123, endPoint x: 477, endPoint y: 113, distance: 67.6
click at [410, 123] on link "Medical" at bounding box center [417, 123] width 42 height 27
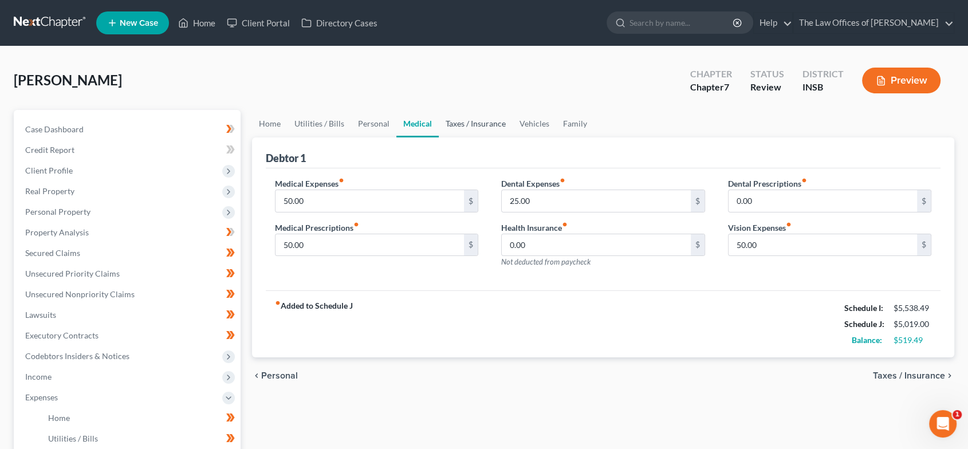
click at [477, 127] on link "Taxes / Insurance" at bounding box center [476, 123] width 74 height 27
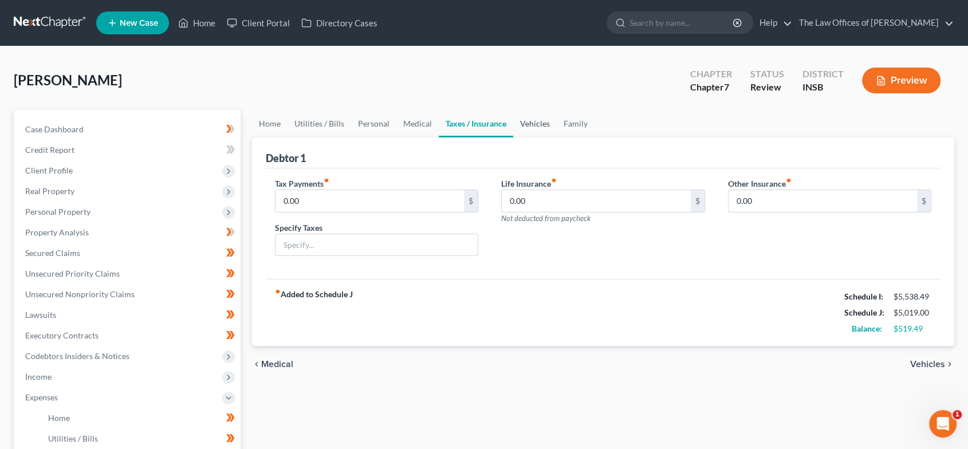
click at [534, 121] on link "Vehicles" at bounding box center [535, 123] width 44 height 27
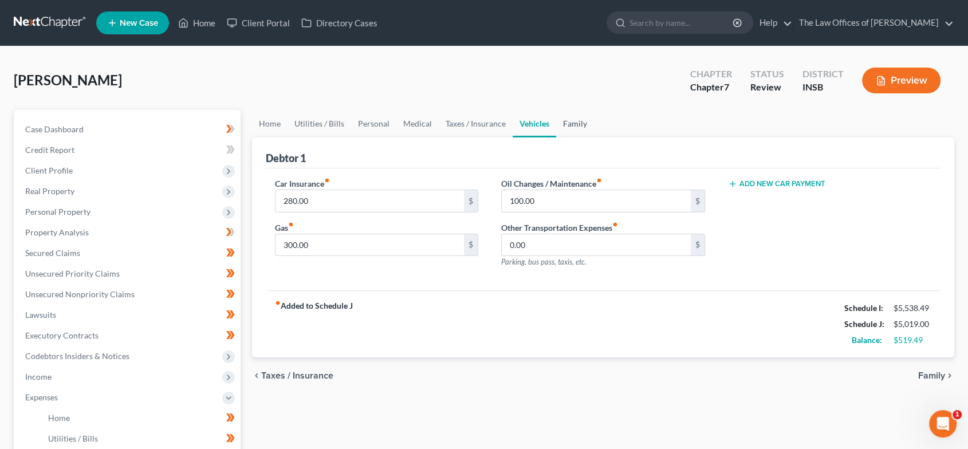
click at [578, 124] on link "Family" at bounding box center [575, 123] width 38 height 27
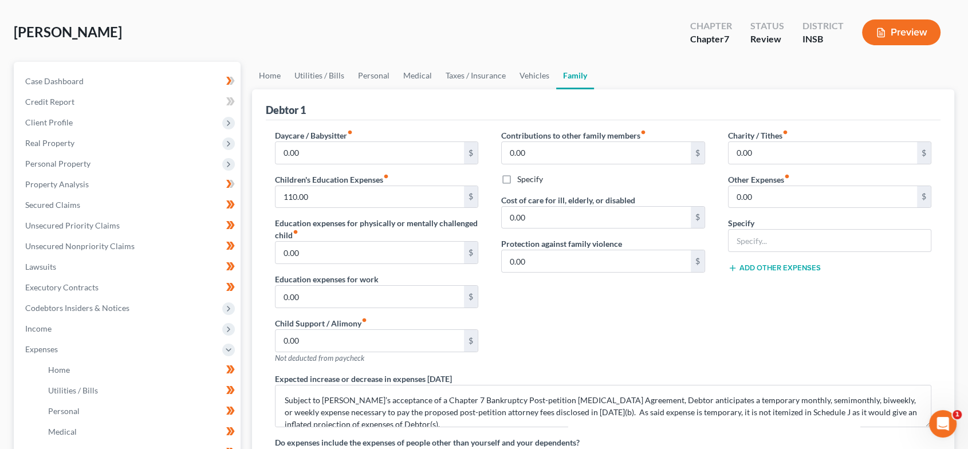
scroll to position [170, 0]
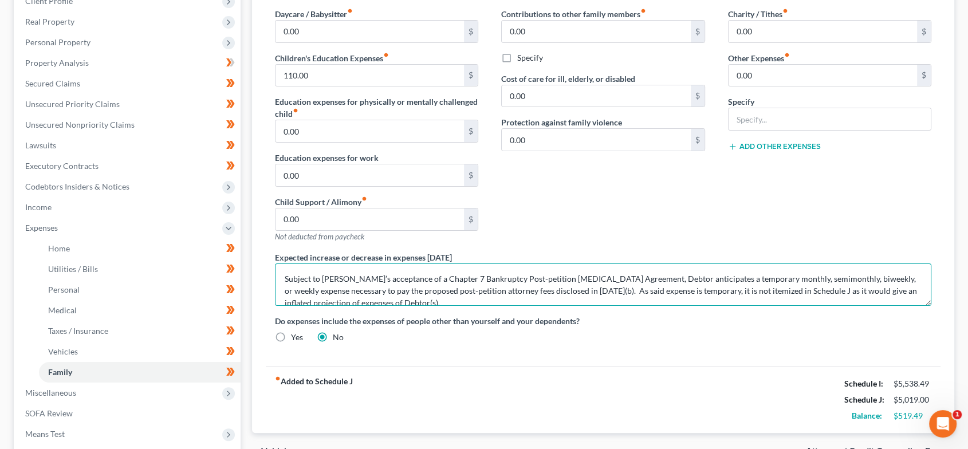
click at [285, 276] on textarea "Subject to Debtor’s acceptance of a Chapter 7 Bankruptcy Post-petition Retainer…" at bounding box center [603, 285] width 657 height 42
paste textarea "Debtor's excess disposable income is social security and would not be considere…"
type textarea "Debtor's excess disposable income is social security and would not be considere…"
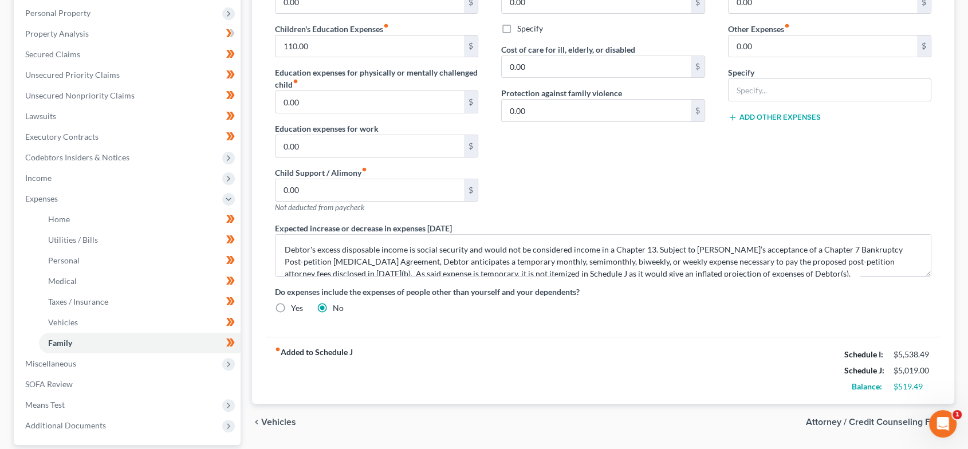
scroll to position [254, 0]
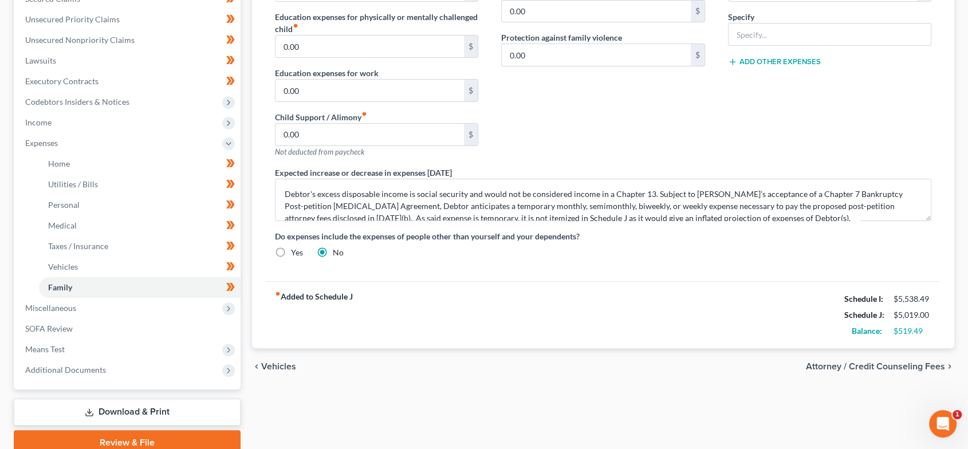
click at [894, 365] on span "Attorney / Credit Counseling Fees" at bounding box center [875, 366] width 139 height 9
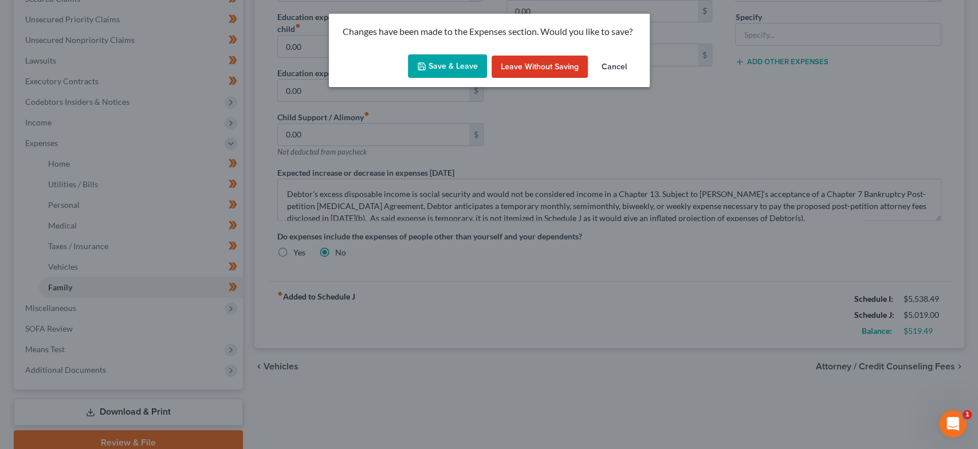
click at [452, 70] on button "Save & Leave" at bounding box center [447, 66] width 79 height 24
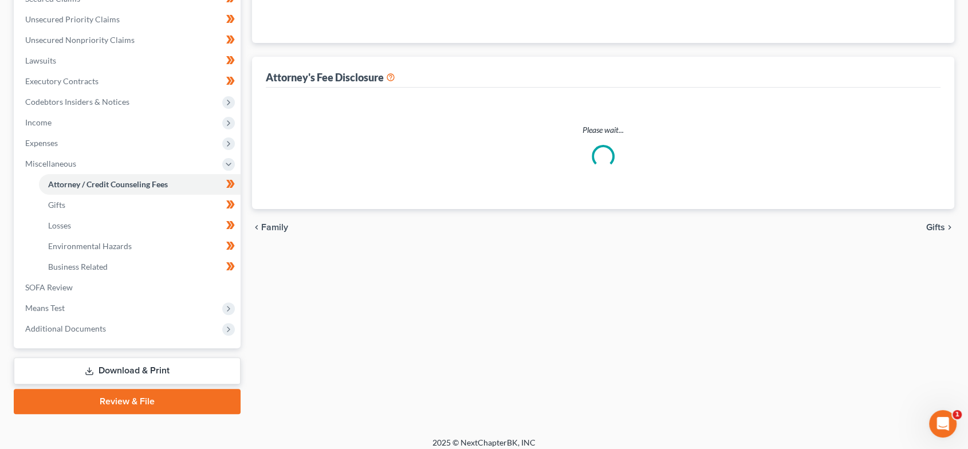
scroll to position [17, 0]
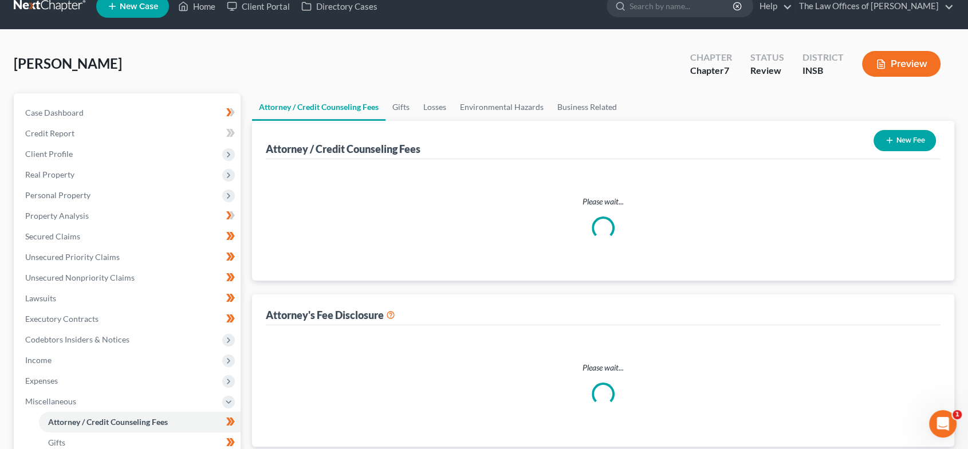
select select "17"
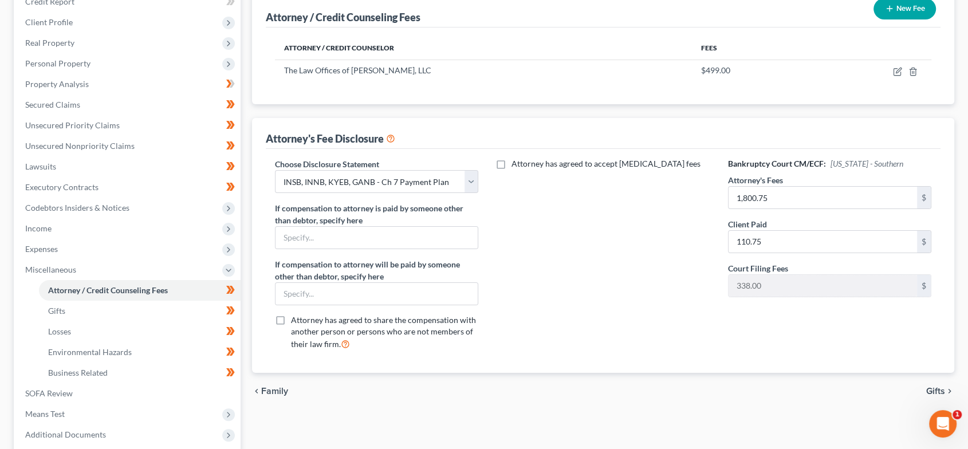
scroll to position [254, 0]
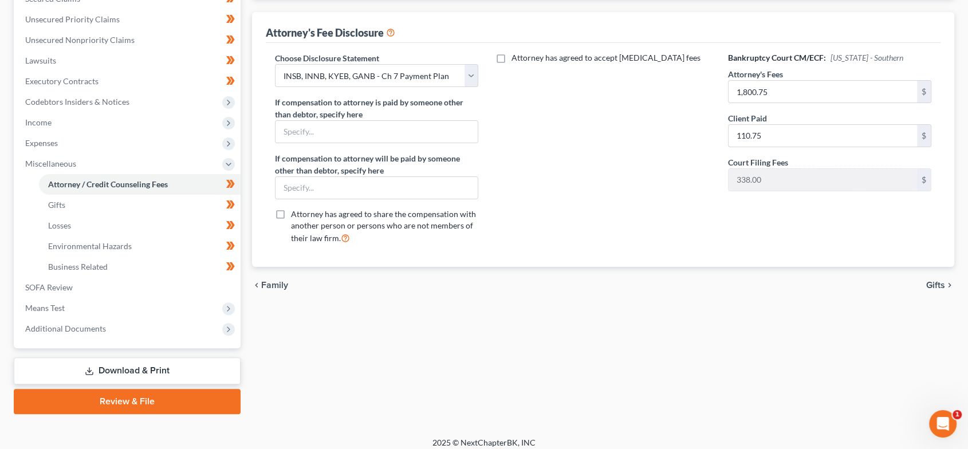
click at [954, 285] on div "Attorney / Credit Counseling Fees Gifts Losses Environmental Hazards Business R…" at bounding box center [603, 135] width 714 height 559
click at [937, 285] on span "Gifts" at bounding box center [935, 285] width 19 height 9
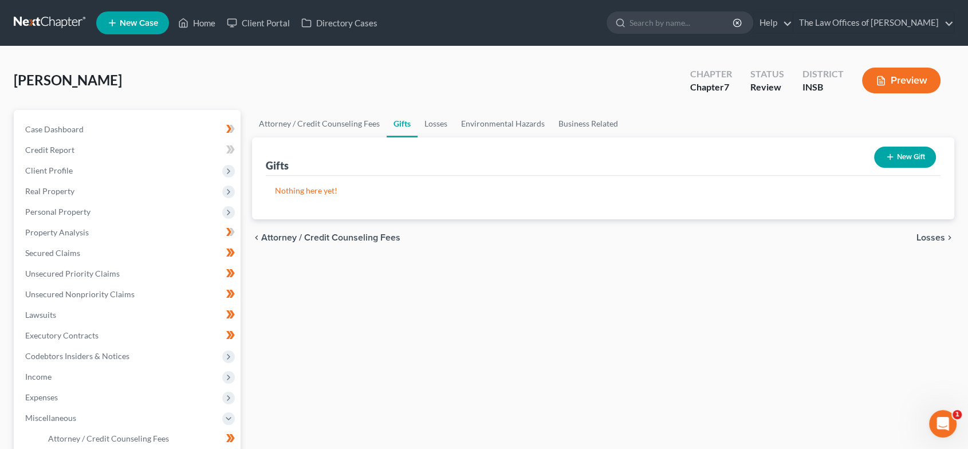
click at [941, 235] on span "Losses" at bounding box center [931, 237] width 29 height 9
click at [531, 126] on link "Environmental Hazards" at bounding box center [502, 123] width 97 height 27
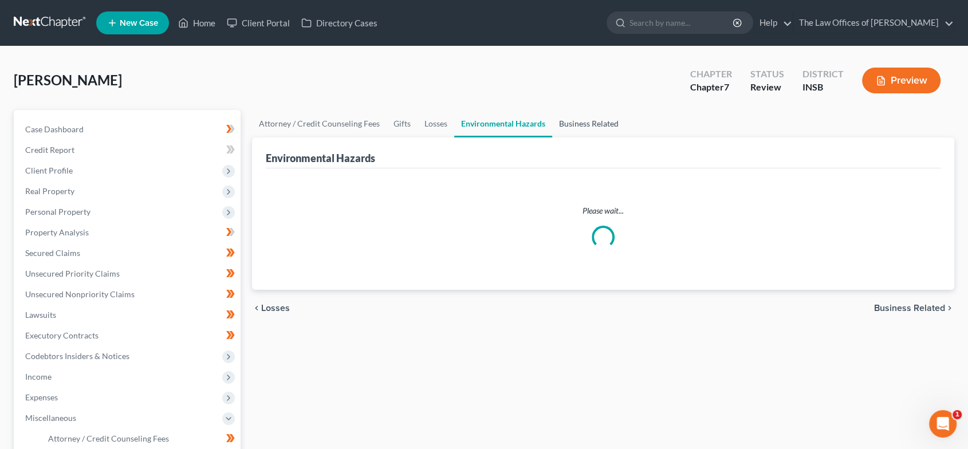
click at [602, 128] on link "Business Related" at bounding box center [588, 123] width 73 height 27
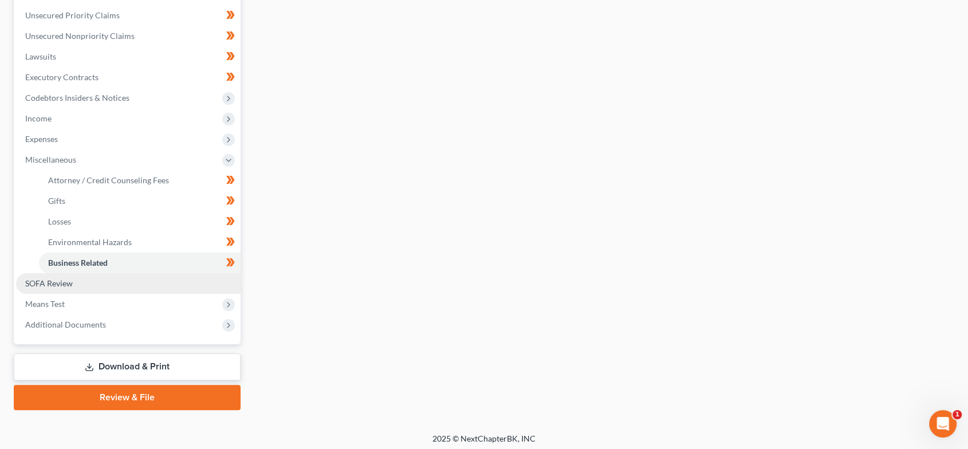
scroll to position [262, 0]
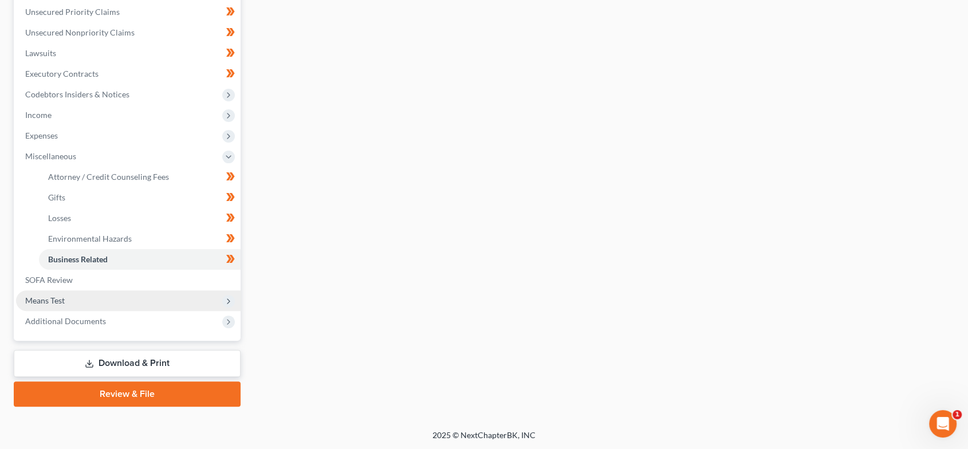
click at [134, 295] on span "Means Test" at bounding box center [128, 300] width 225 height 21
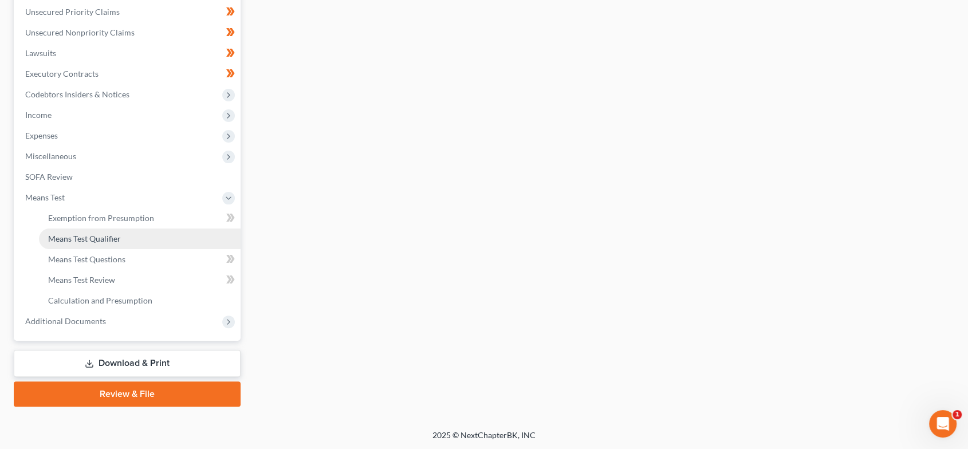
click at [135, 241] on link "Means Test Qualifier" at bounding box center [140, 239] width 202 height 21
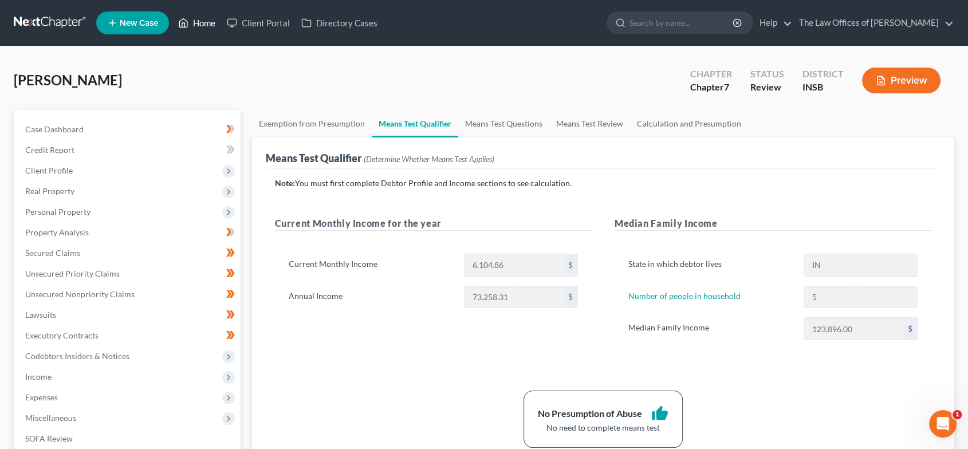
drag, startPoint x: 205, startPoint y: 16, endPoint x: 325, endPoint y: 58, distance: 127.4
click at [205, 16] on link "Home" at bounding box center [196, 23] width 49 height 21
